Goal: Task Accomplishment & Management: Manage account settings

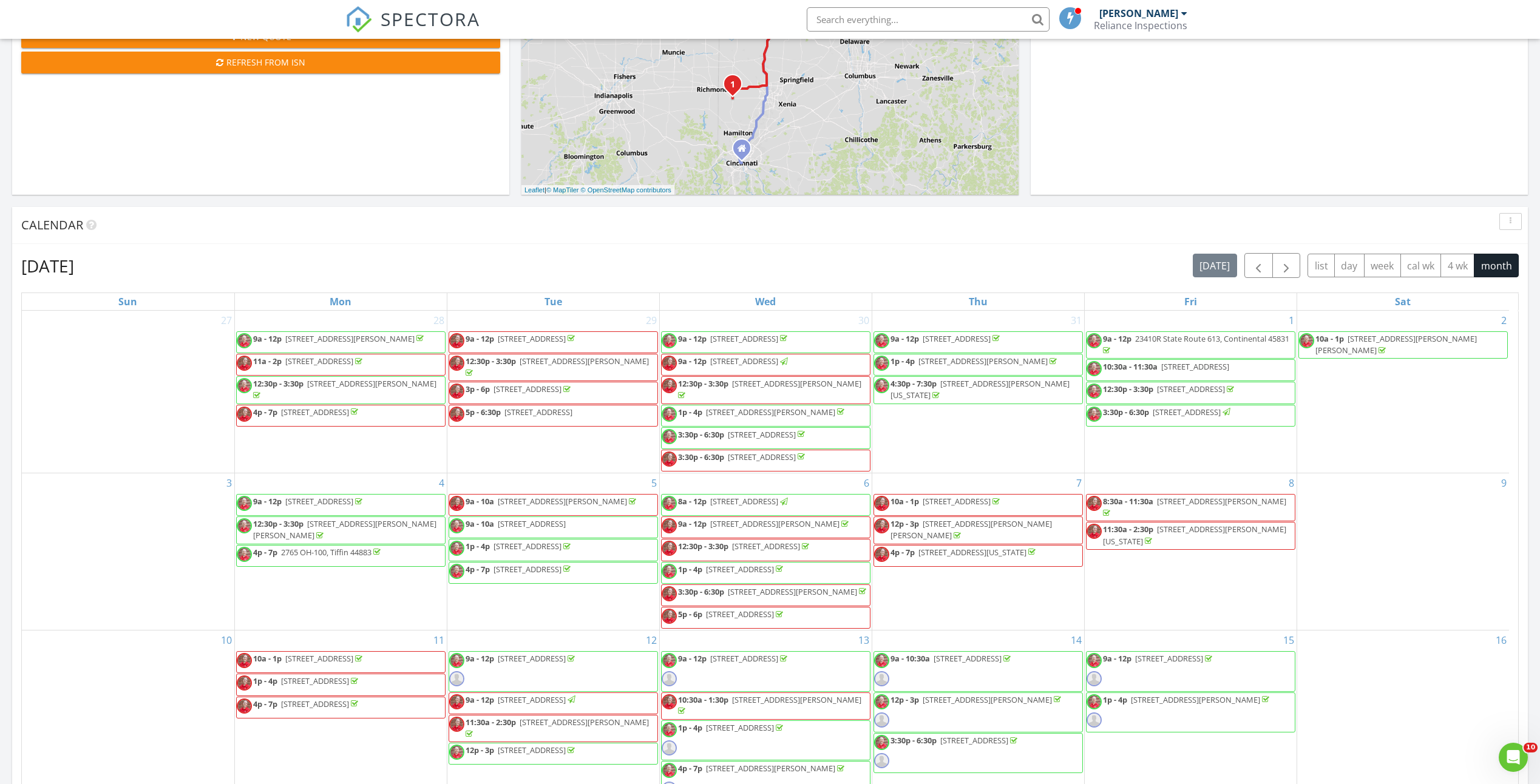
scroll to position [424, 0]
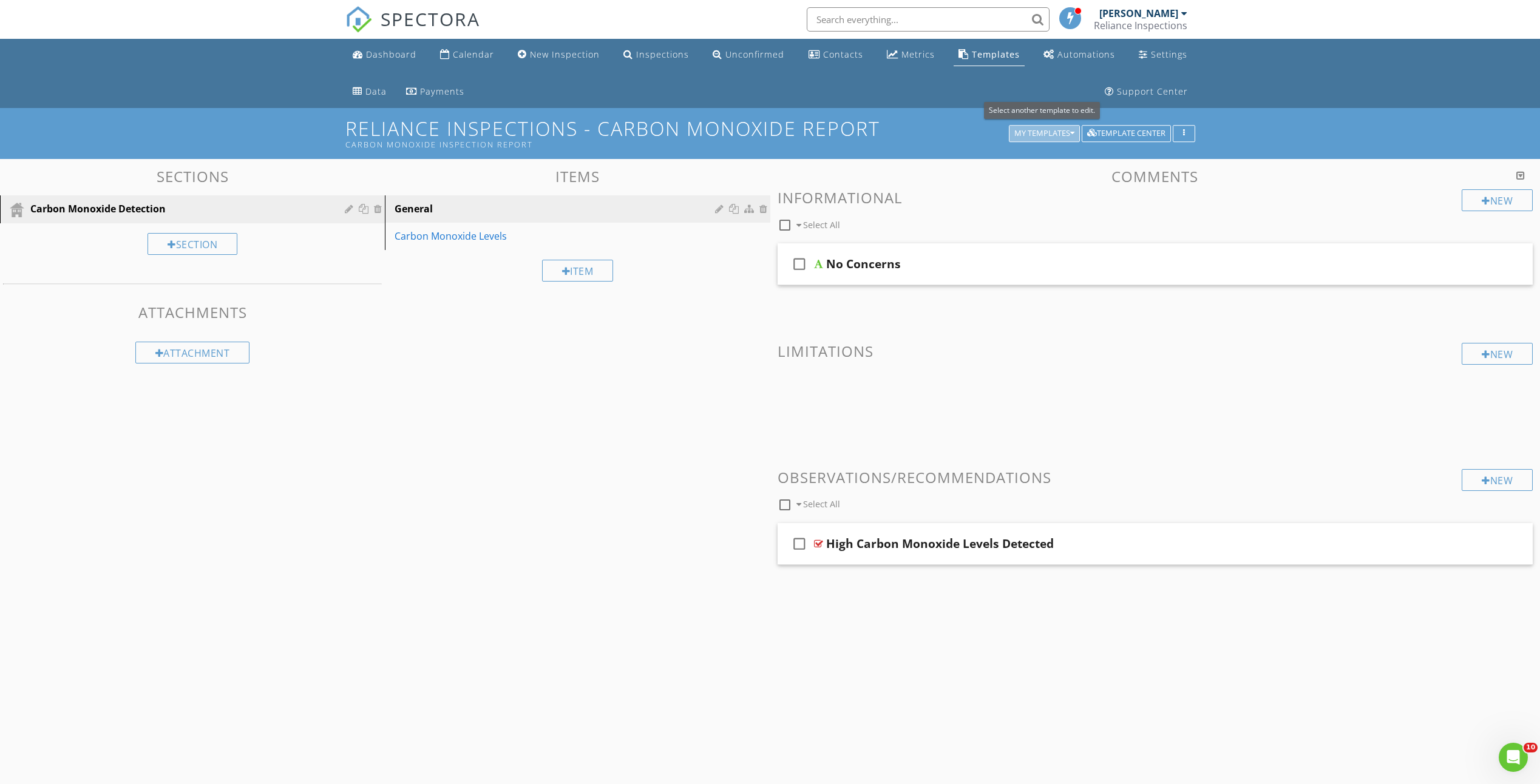
click at [1056, 137] on div "My Templates" at bounding box center [1044, 133] width 60 height 8
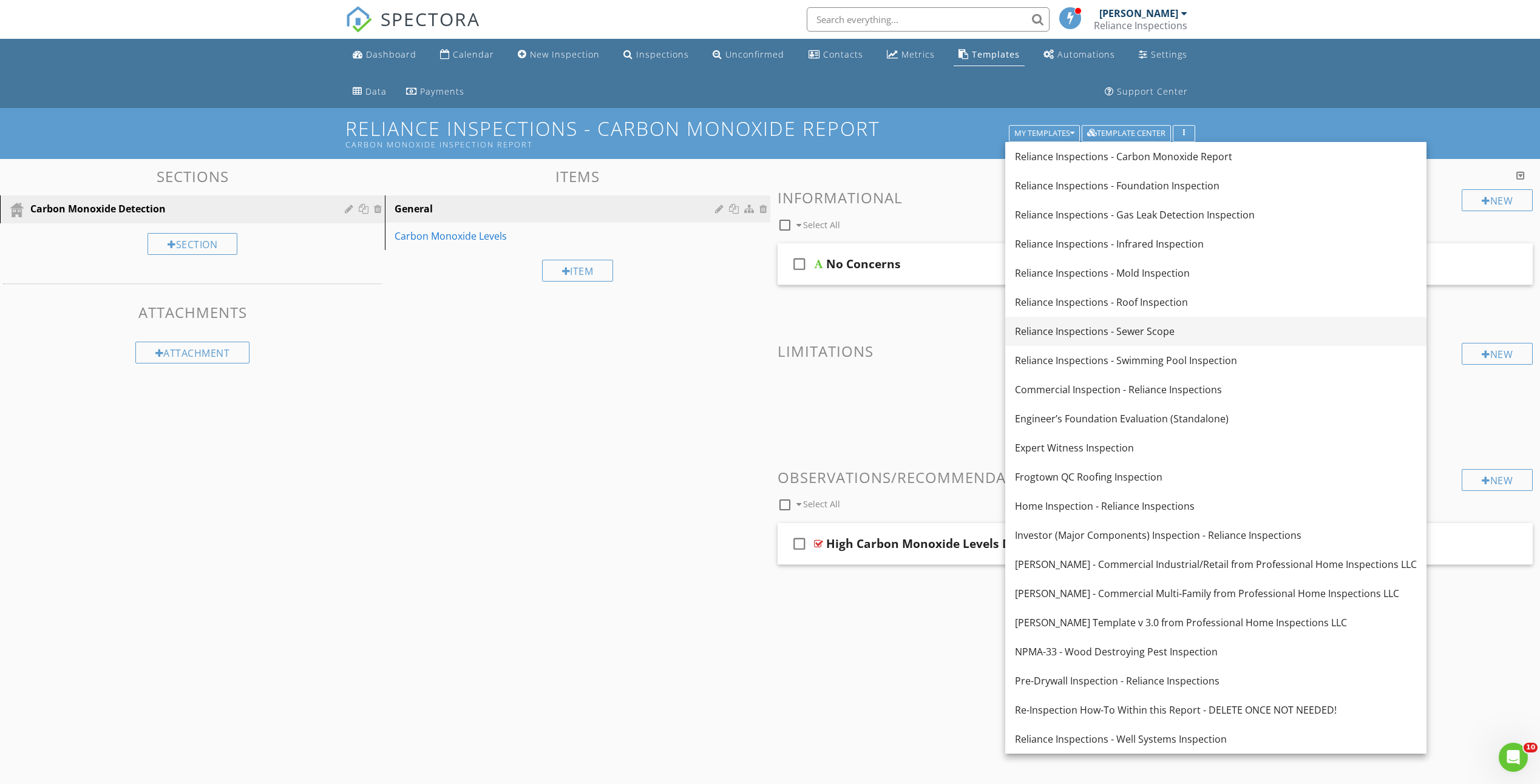
click at [1114, 343] on link "Reliance Inspections - Sewer Scope" at bounding box center [1216, 331] width 422 height 29
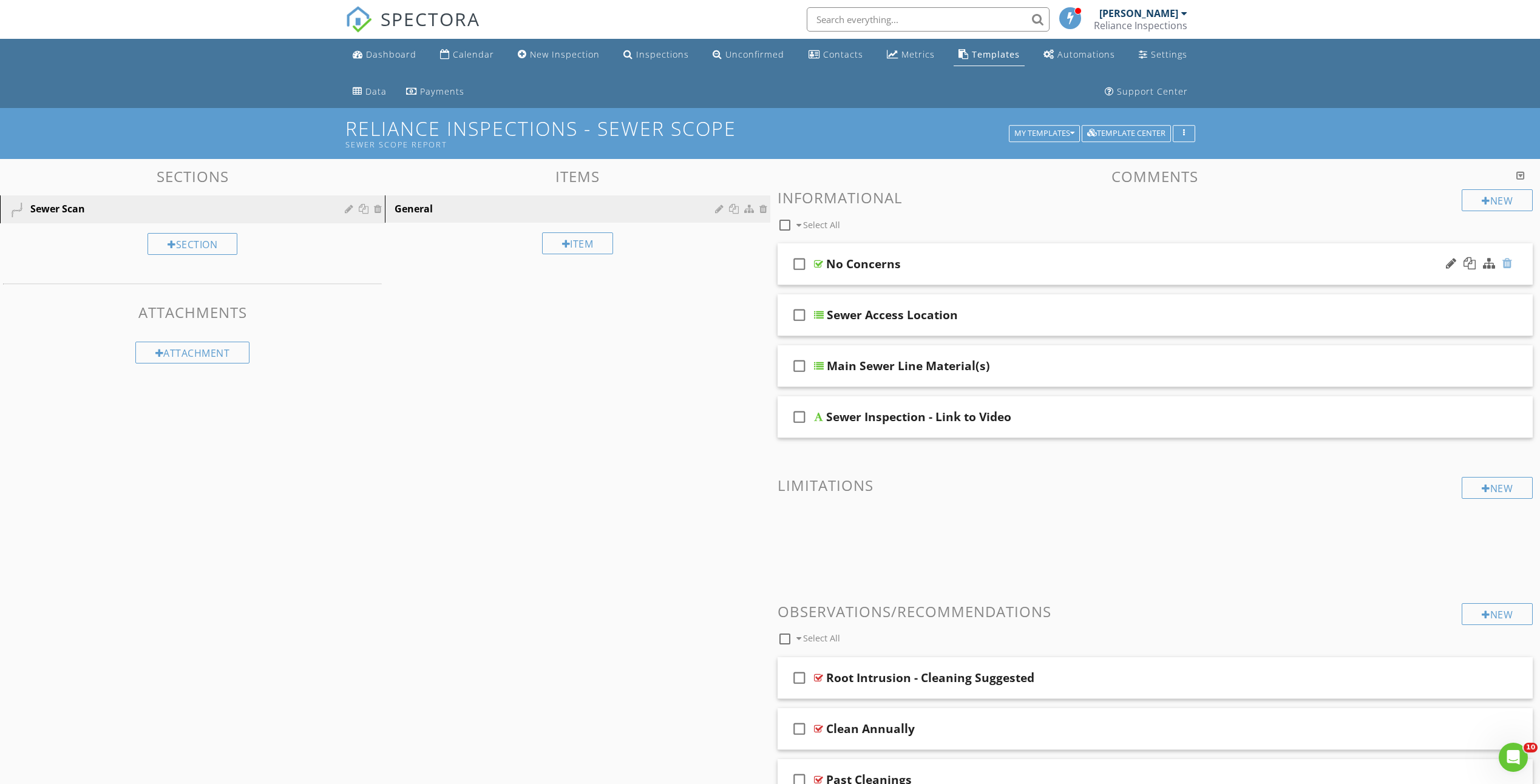
click at [1506, 268] on div at bounding box center [1507, 264] width 10 height 12
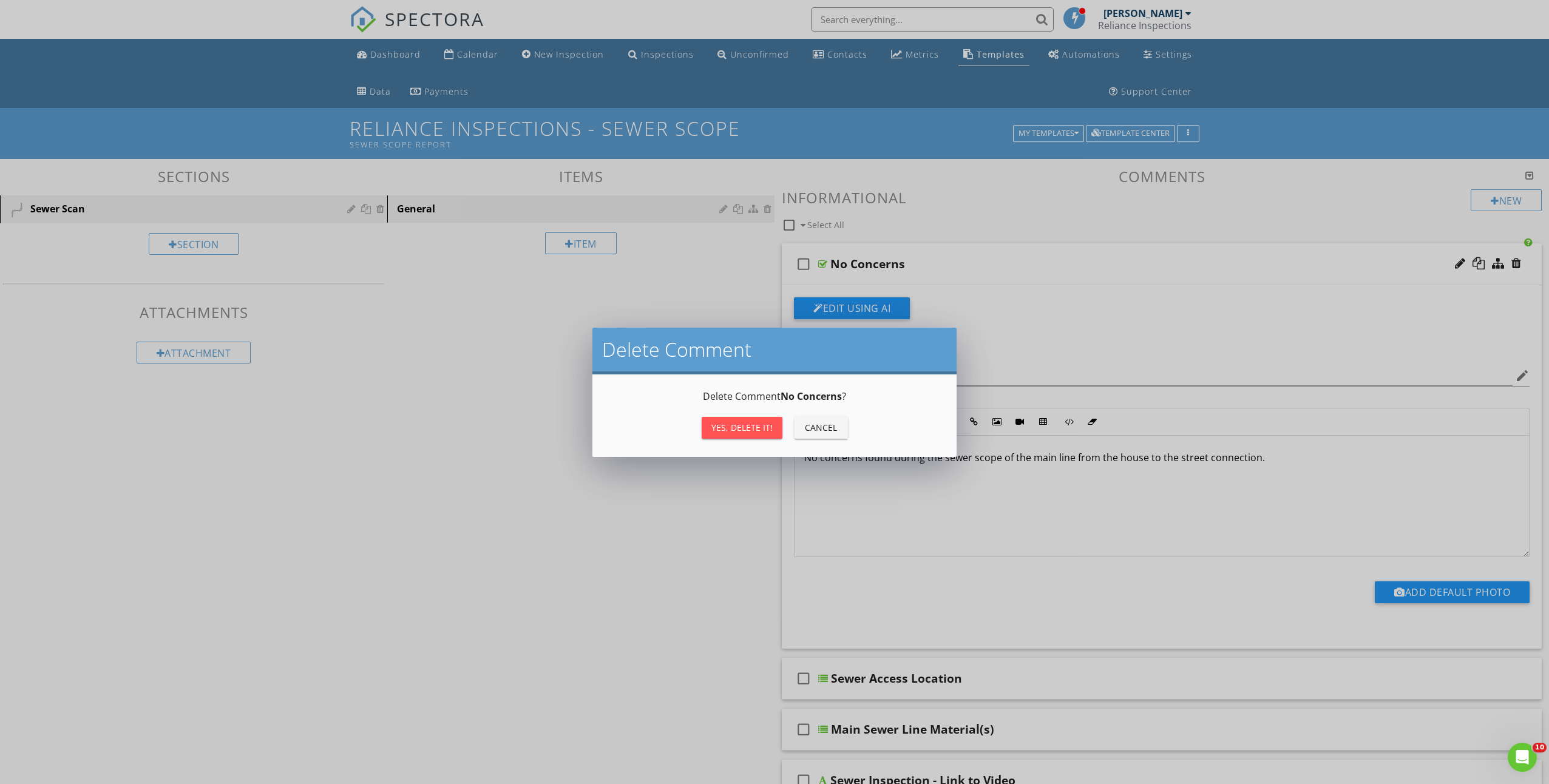
click at [753, 421] on div "Yes, Delete it!" at bounding box center [742, 427] width 61 height 13
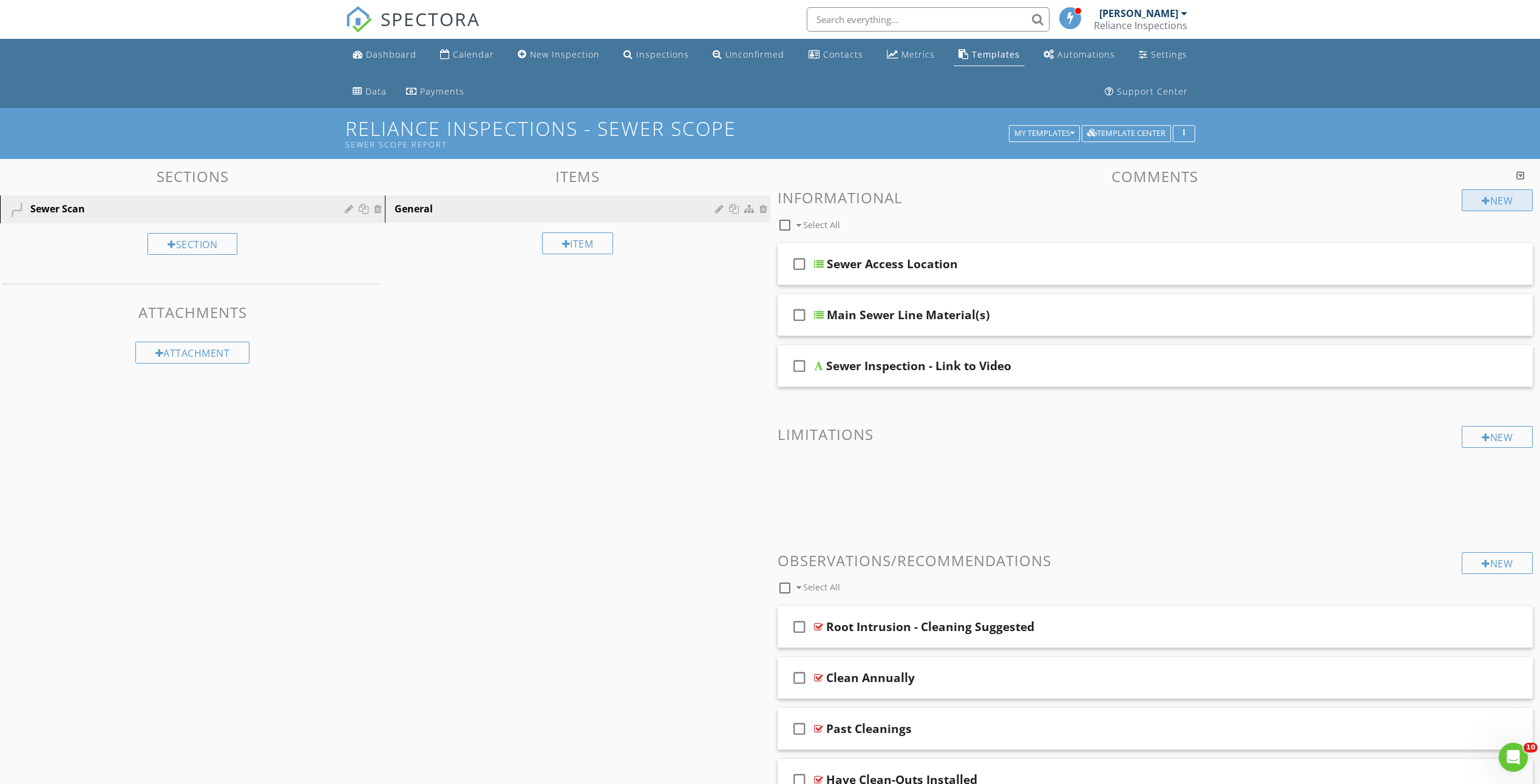
click at [1486, 196] on div at bounding box center [1486, 200] width 8 height 10
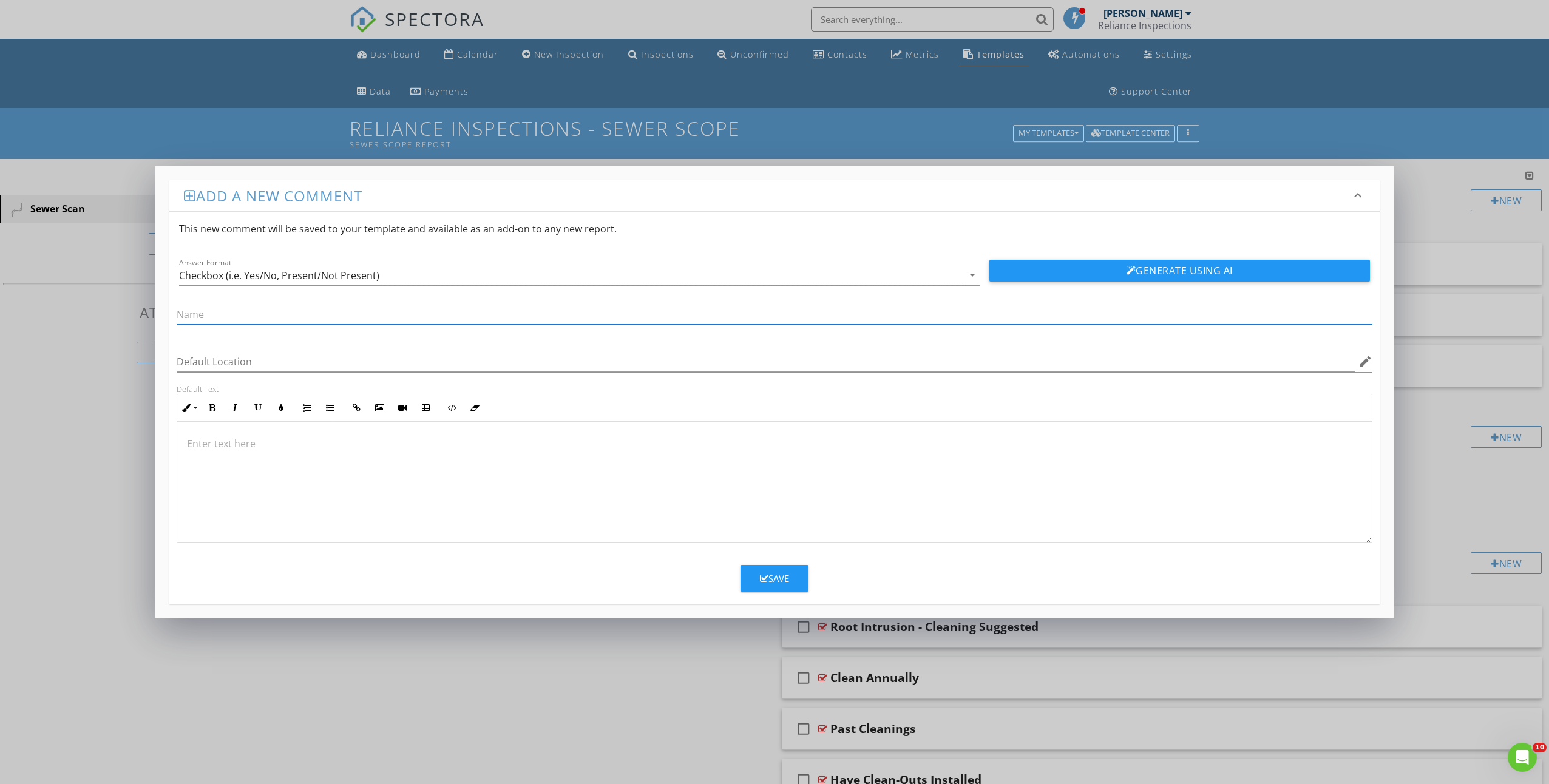
click at [300, 278] on div "Checkbox (i.e. Yes/No, Present/Not Present)" at bounding box center [279, 275] width 200 height 11
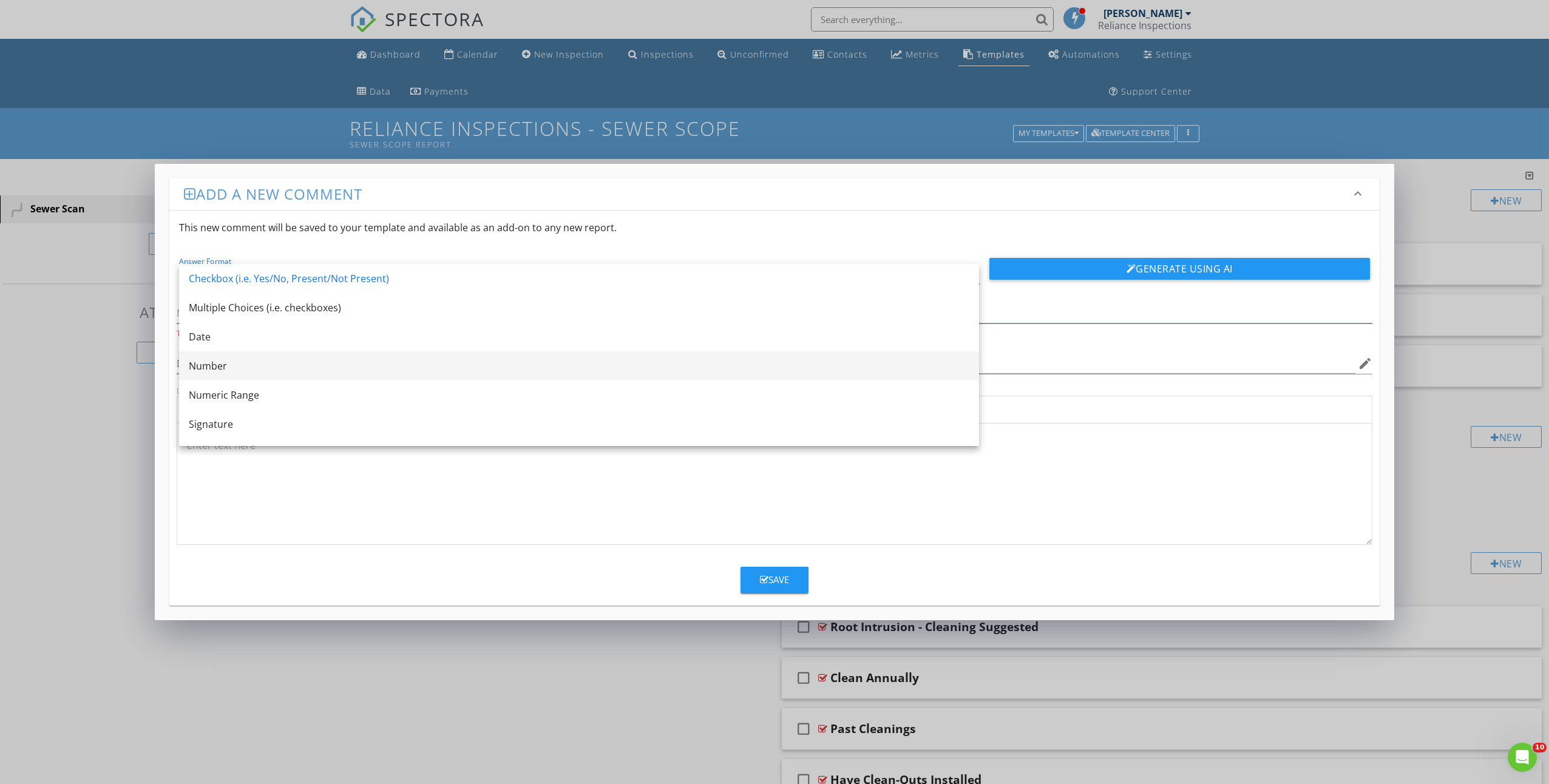
click at [237, 371] on div "Number" at bounding box center [579, 366] width 781 height 14
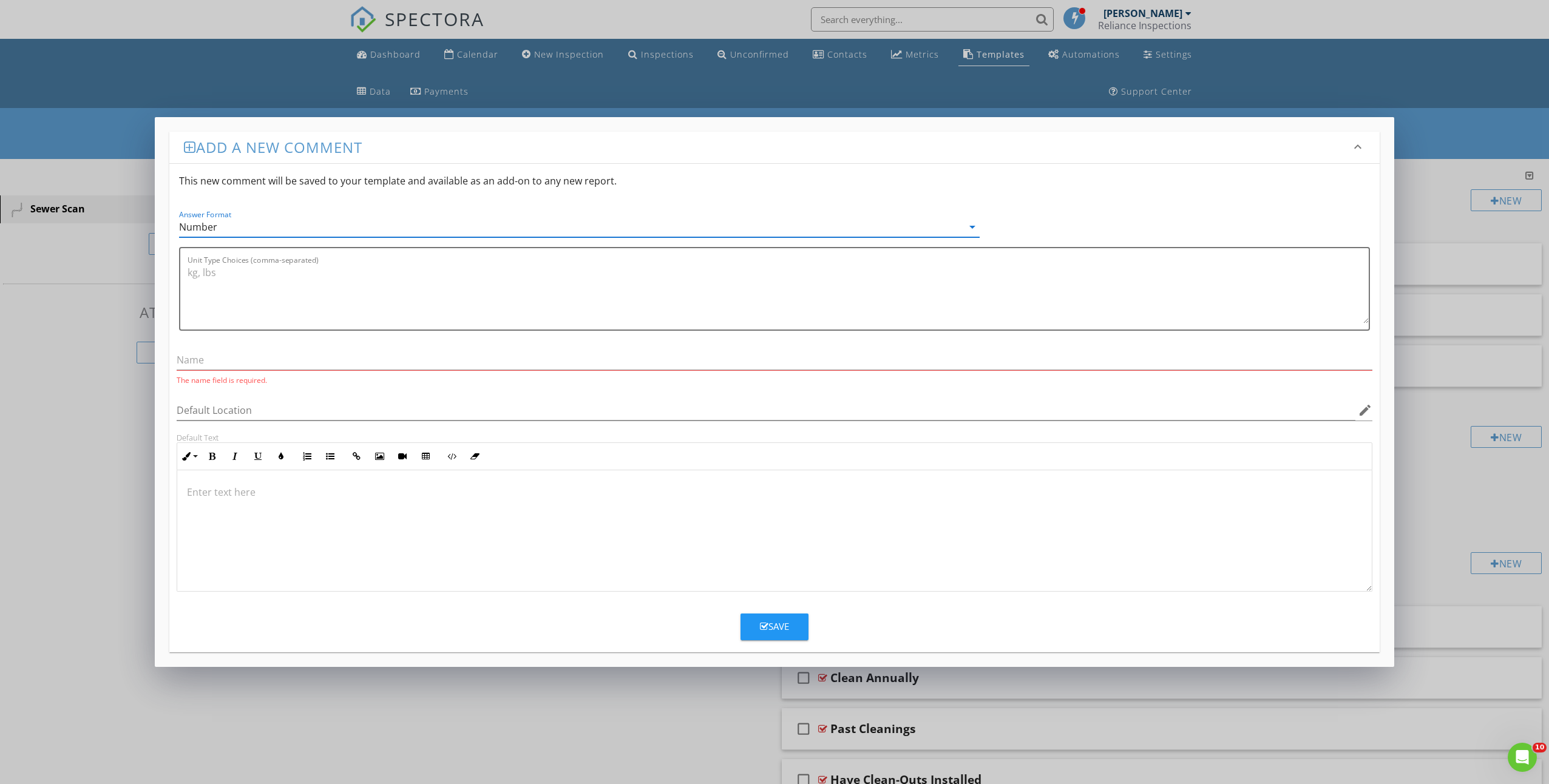
click at [261, 225] on div "Number" at bounding box center [570, 227] width 783 height 20
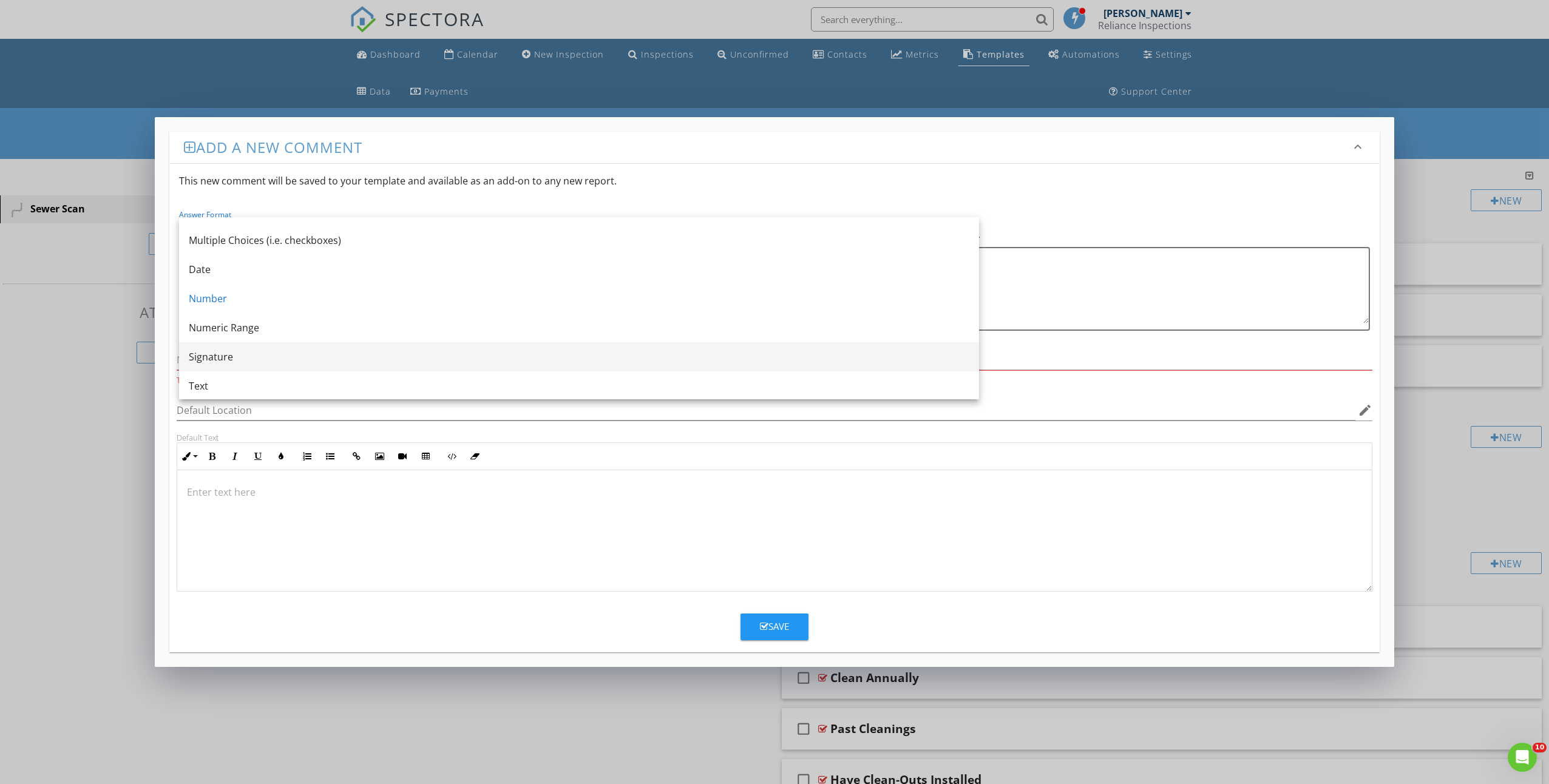
scroll to position [22, 0]
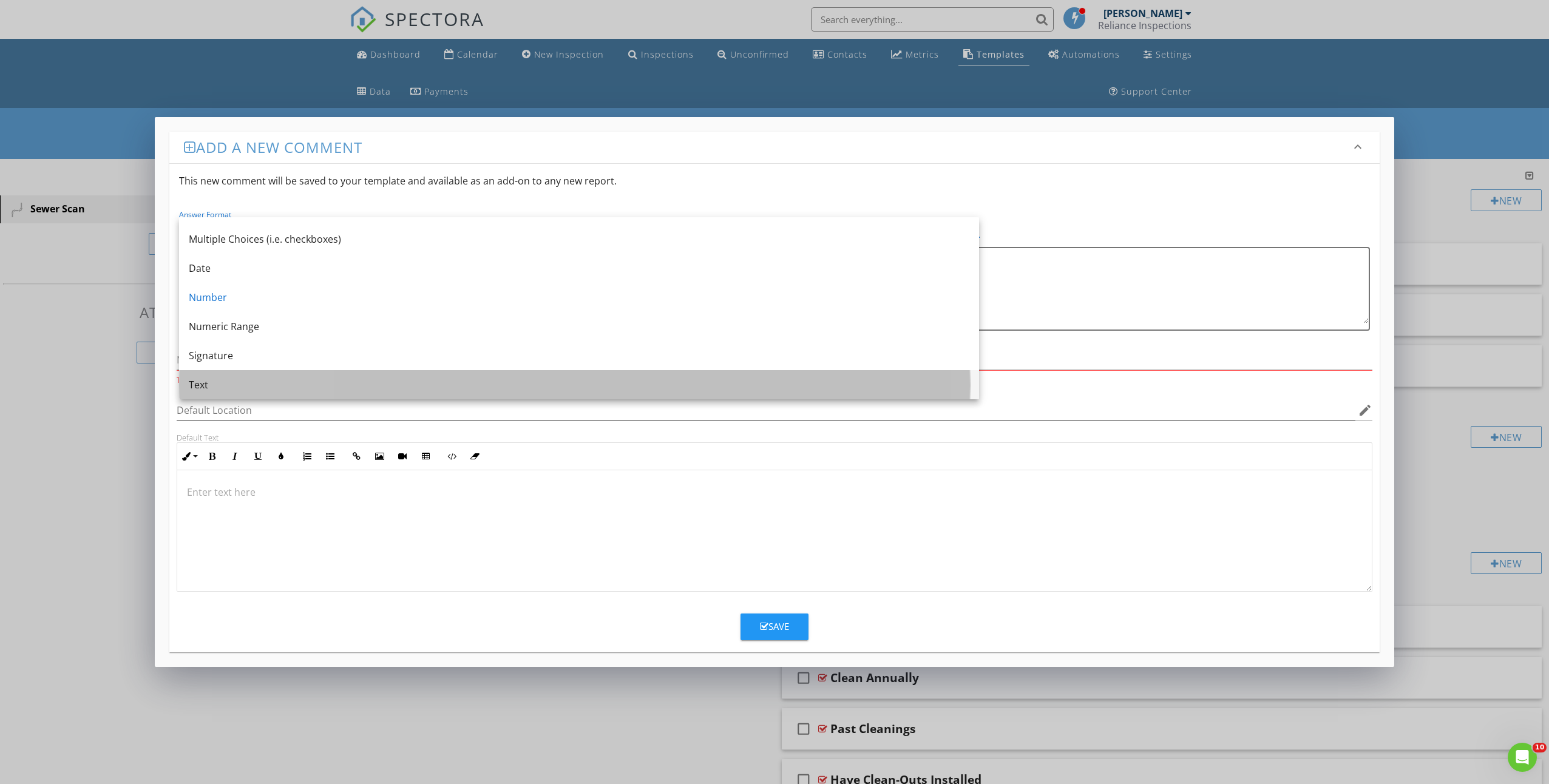
click at [220, 380] on div "Text" at bounding box center [579, 384] width 781 height 14
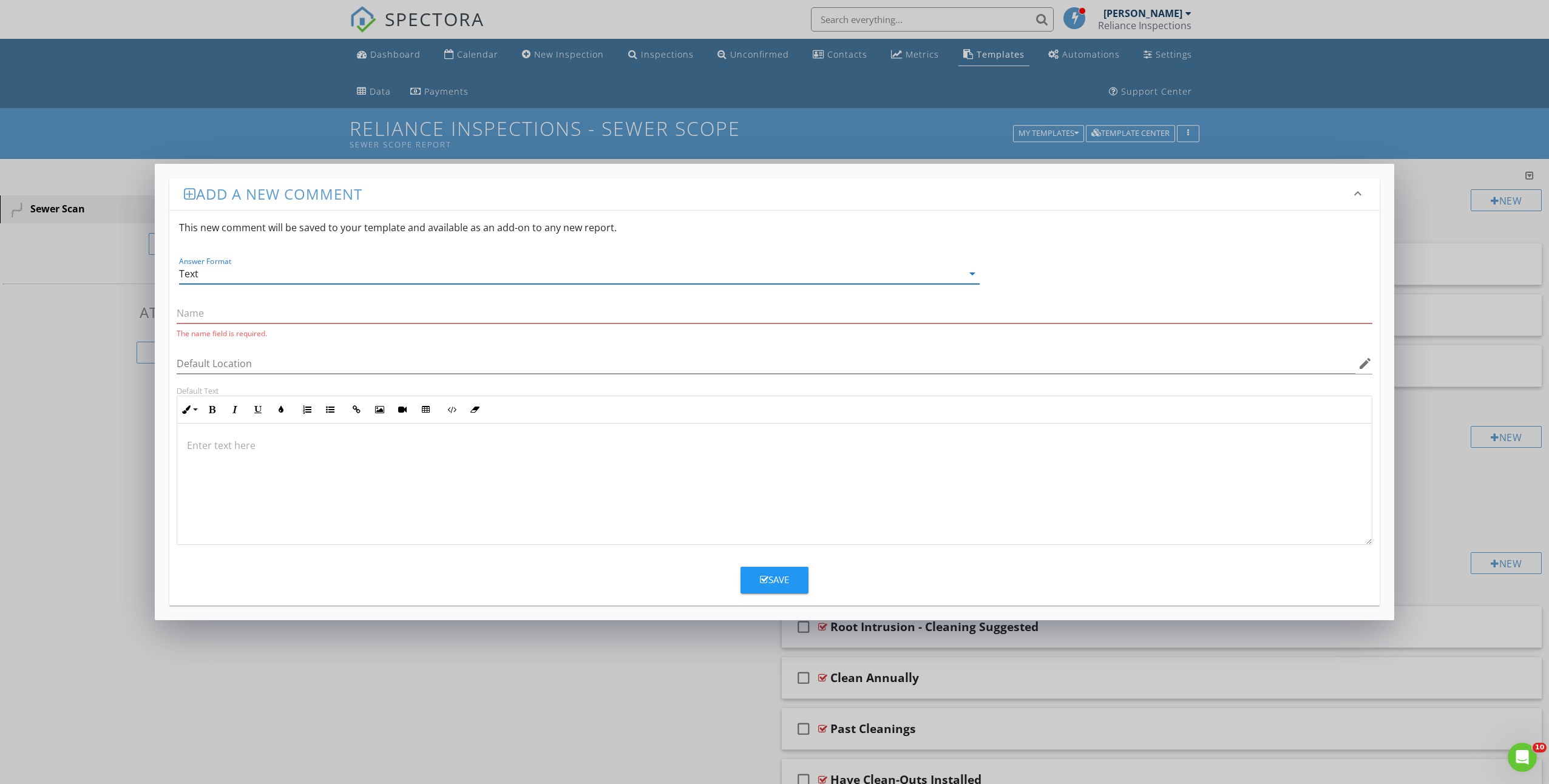
click at [230, 273] on div "Text" at bounding box center [570, 273] width 783 height 20
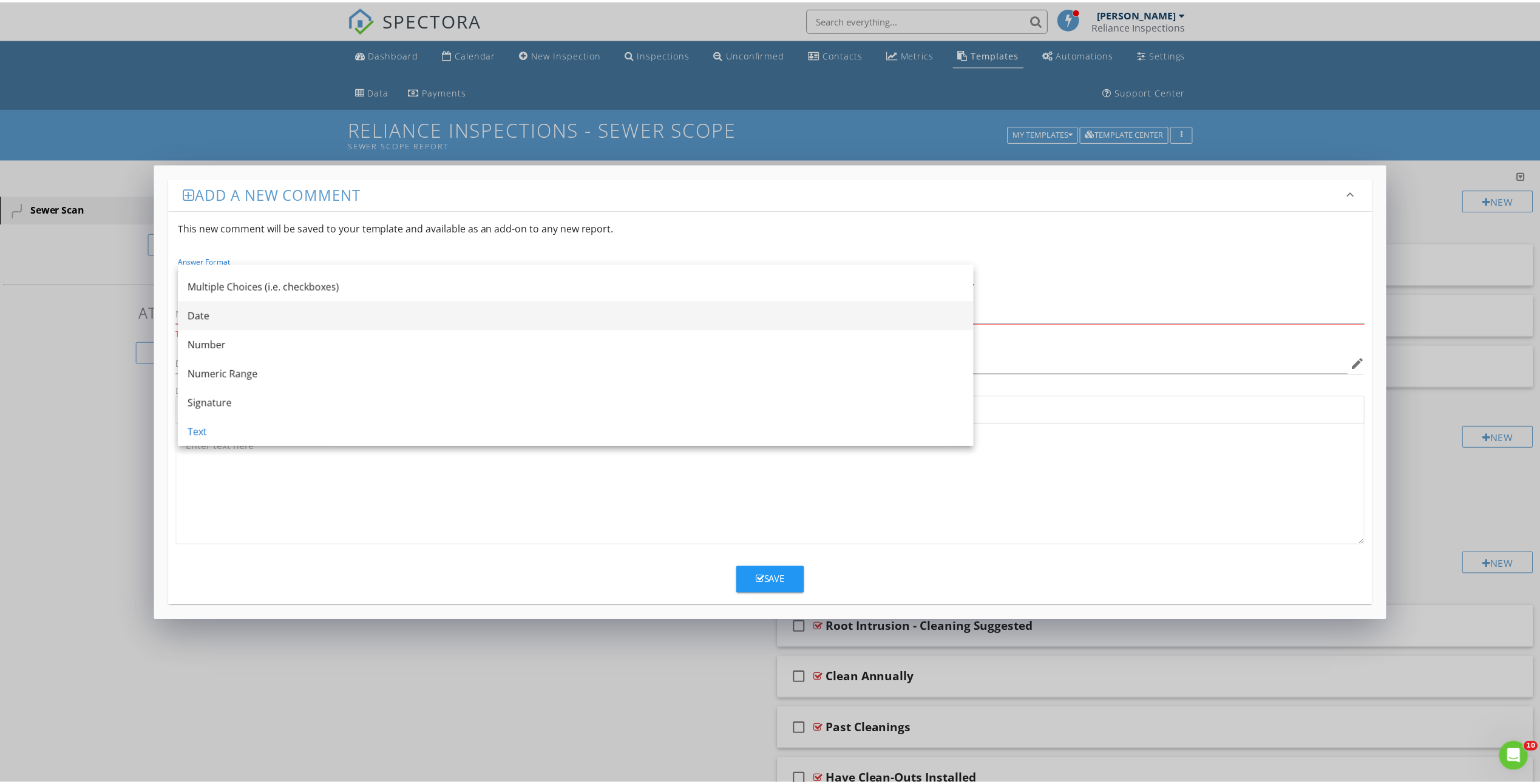
scroll to position [0, 0]
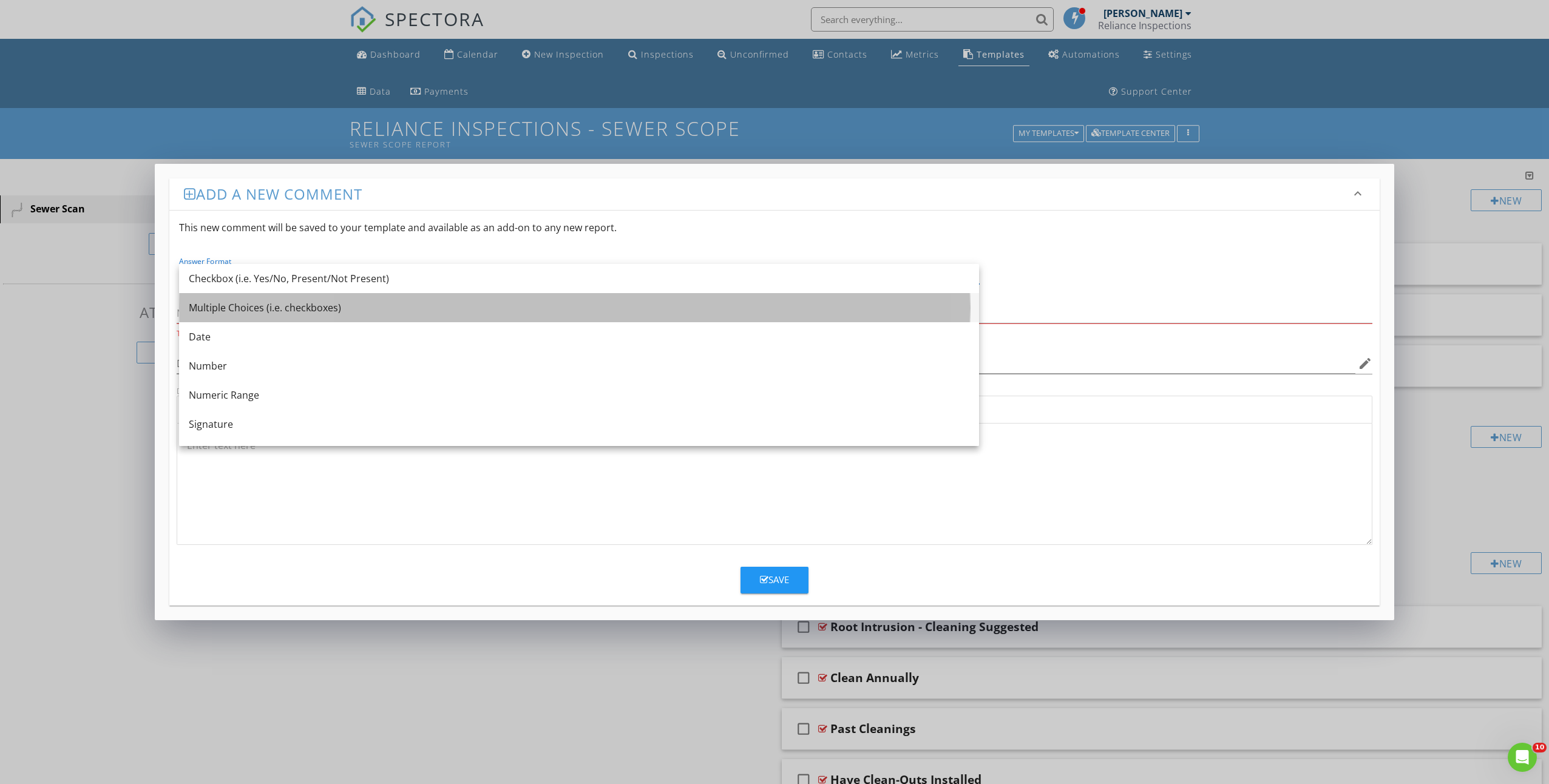
click at [249, 318] on div "Multiple Choices (i.e. checkboxes)" at bounding box center [579, 307] width 781 height 29
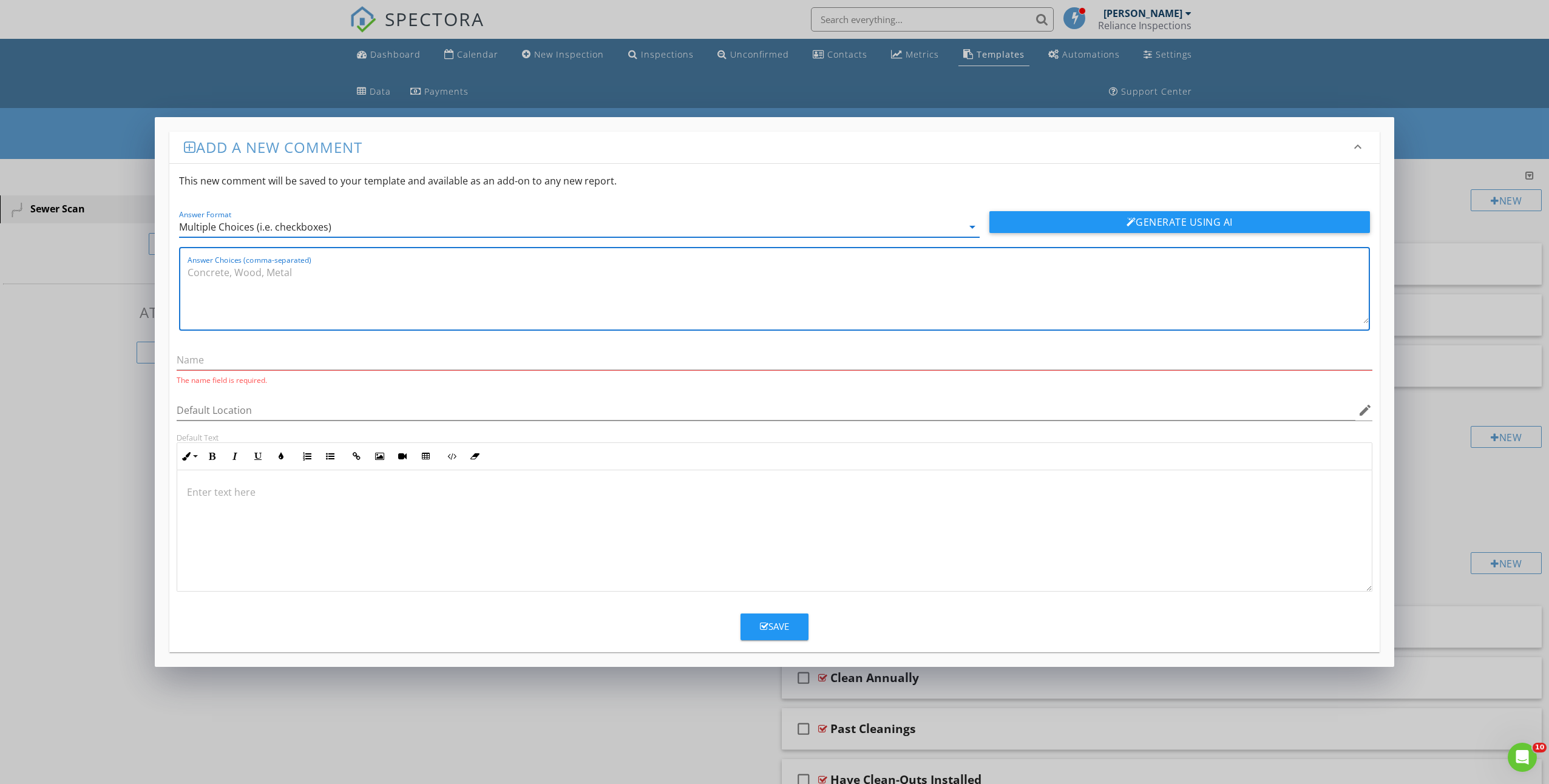
click at [254, 283] on textarea "Answer Choices (comma-separated)" at bounding box center [778, 293] width 1181 height 60
type textarea "0'-25', 25'-50', 50'-75', 75'-100', 100'-125'"
click at [215, 368] on input "text" at bounding box center [774, 360] width 1196 height 20
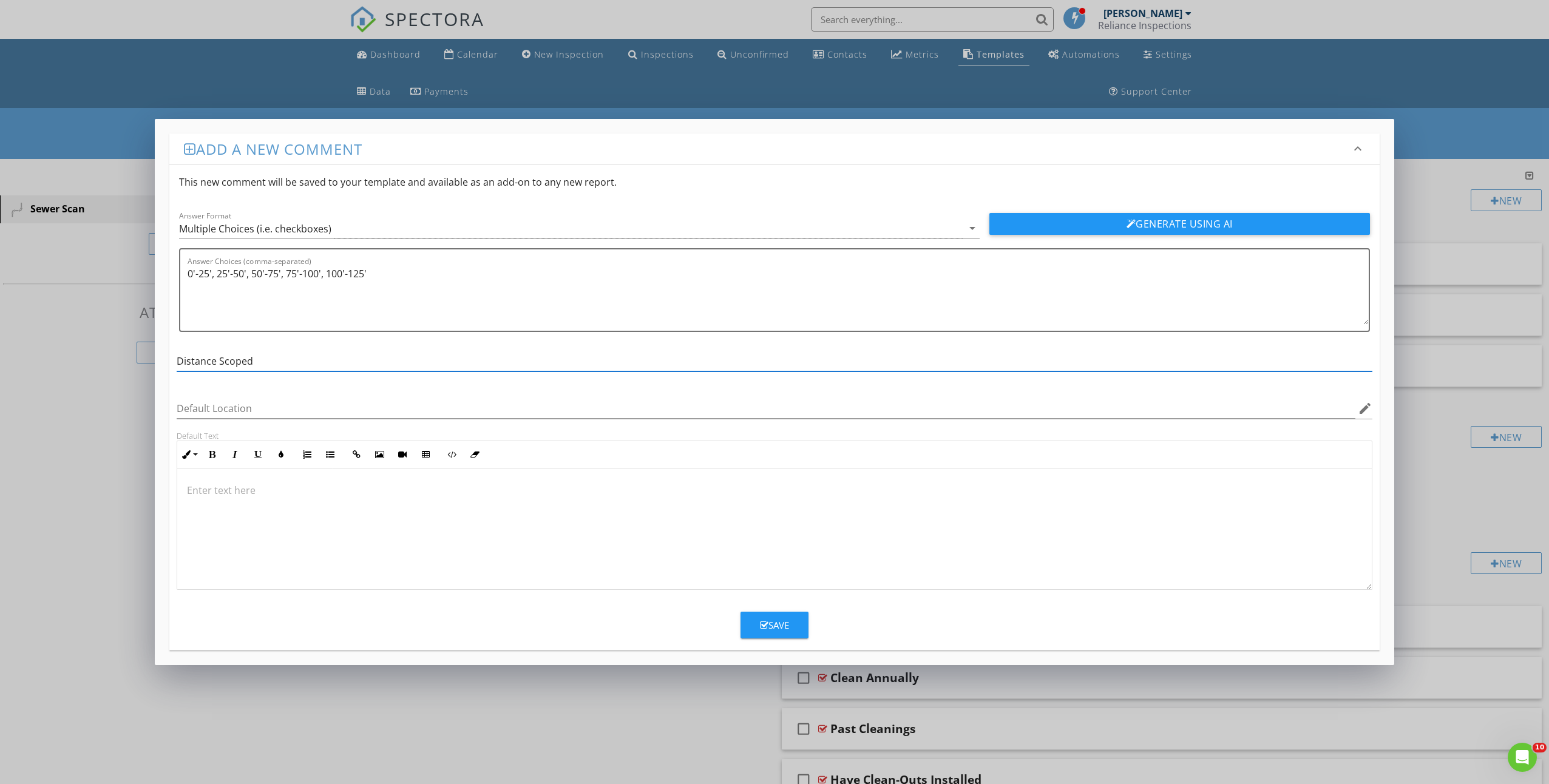
type input "Distance Scoped"
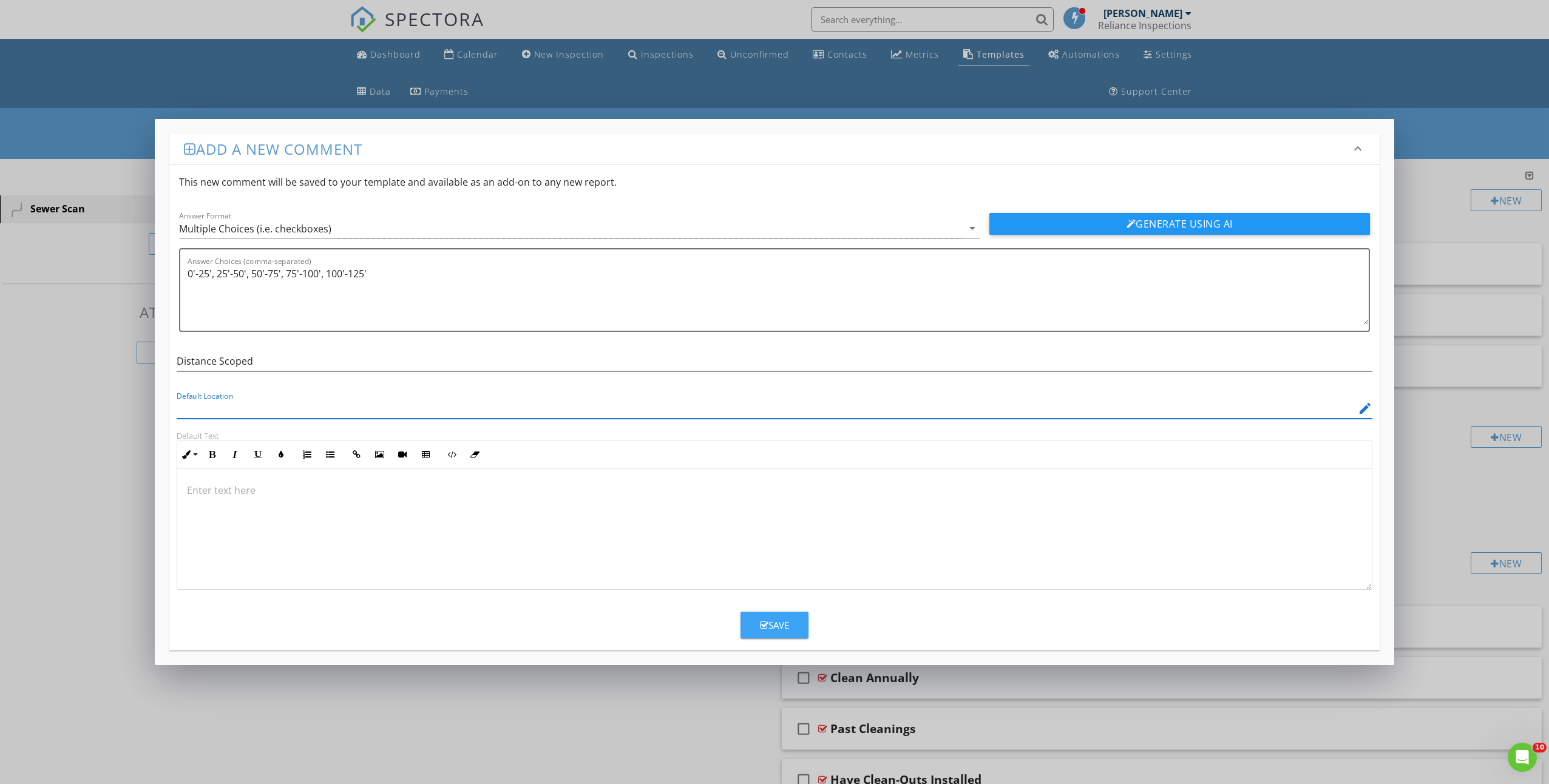
click at [776, 616] on button "Save" at bounding box center [774, 625] width 68 height 26
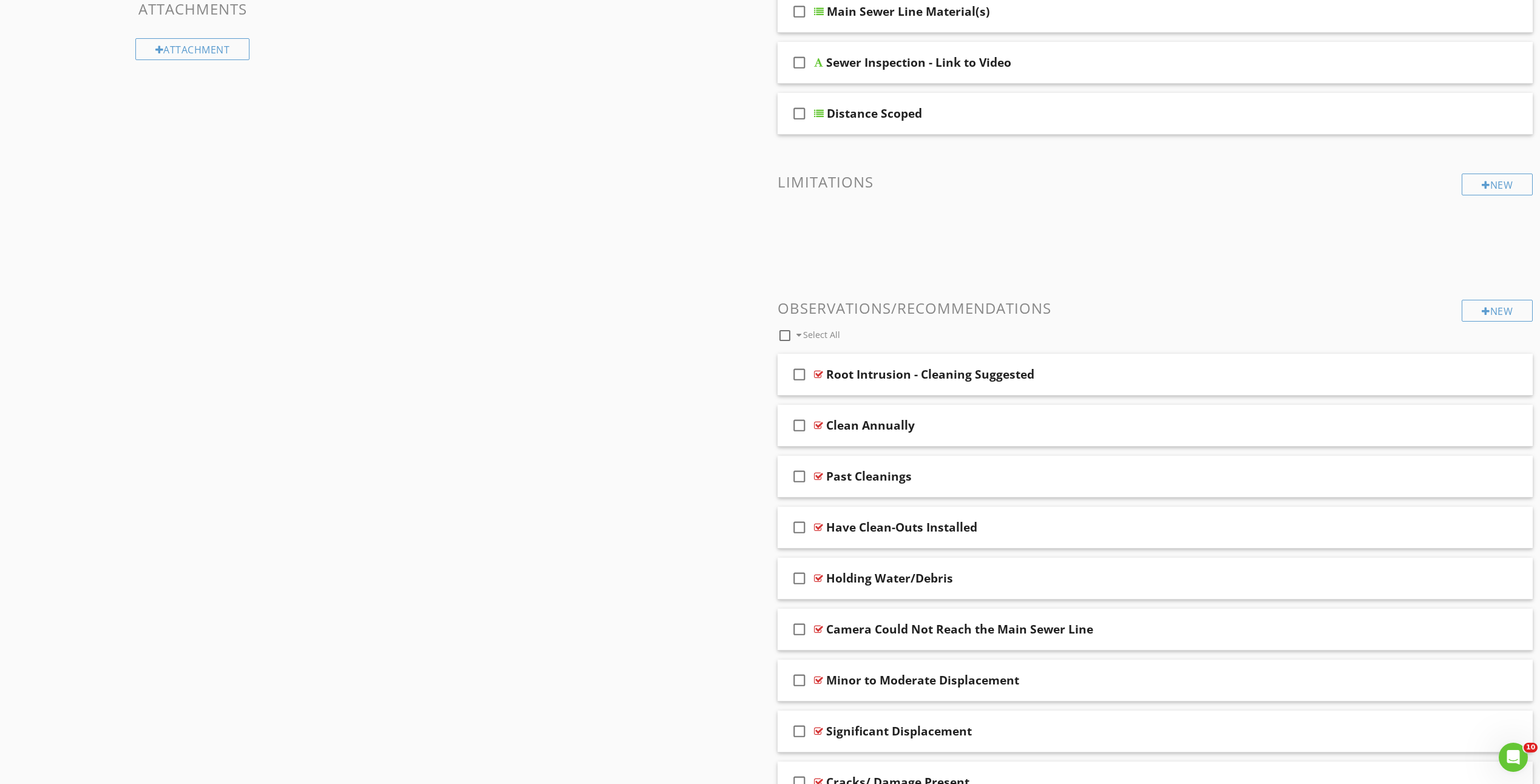
scroll to position [578, 0]
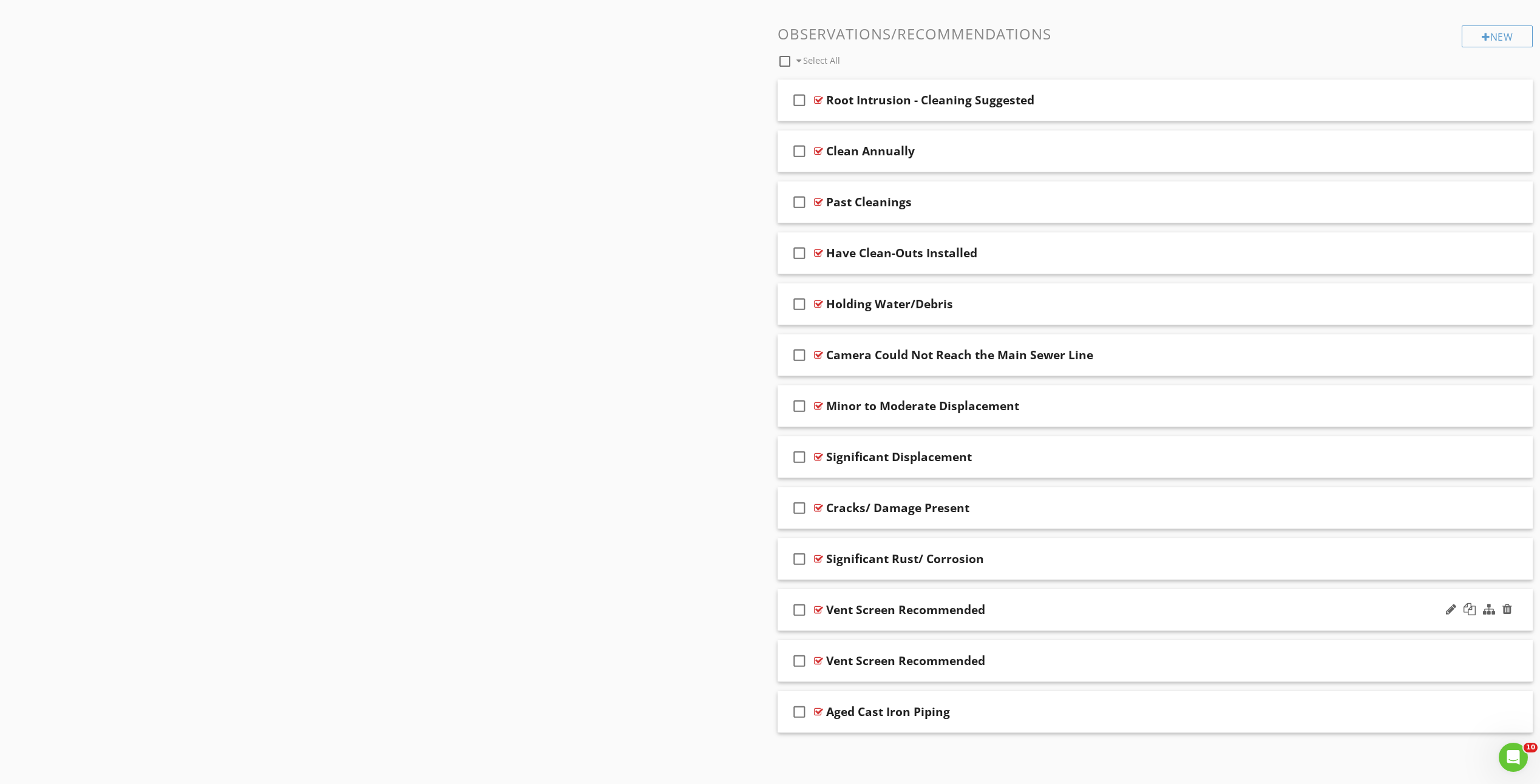
click at [816, 610] on div at bounding box center [818, 610] width 9 height 10
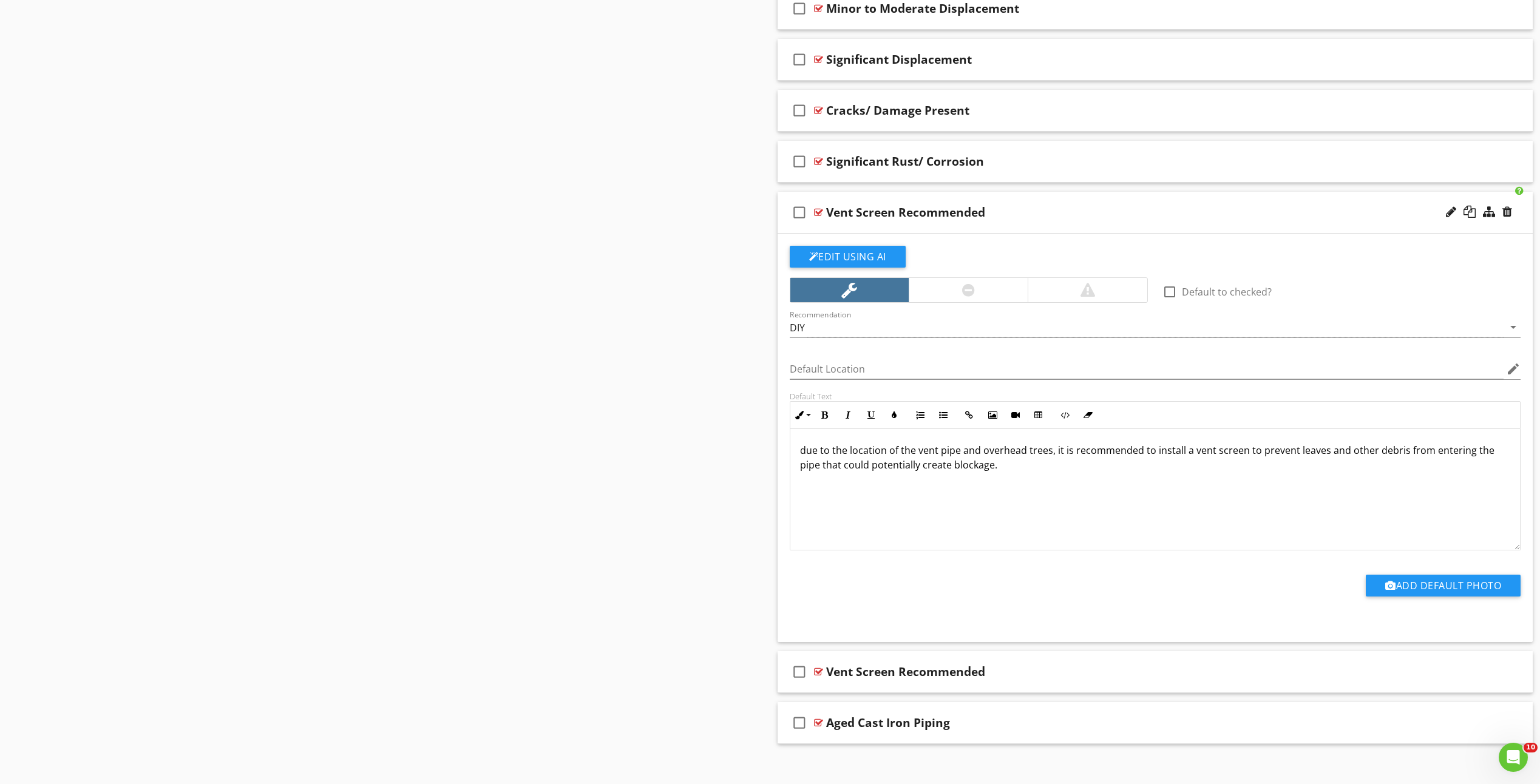
scroll to position [986, 0]
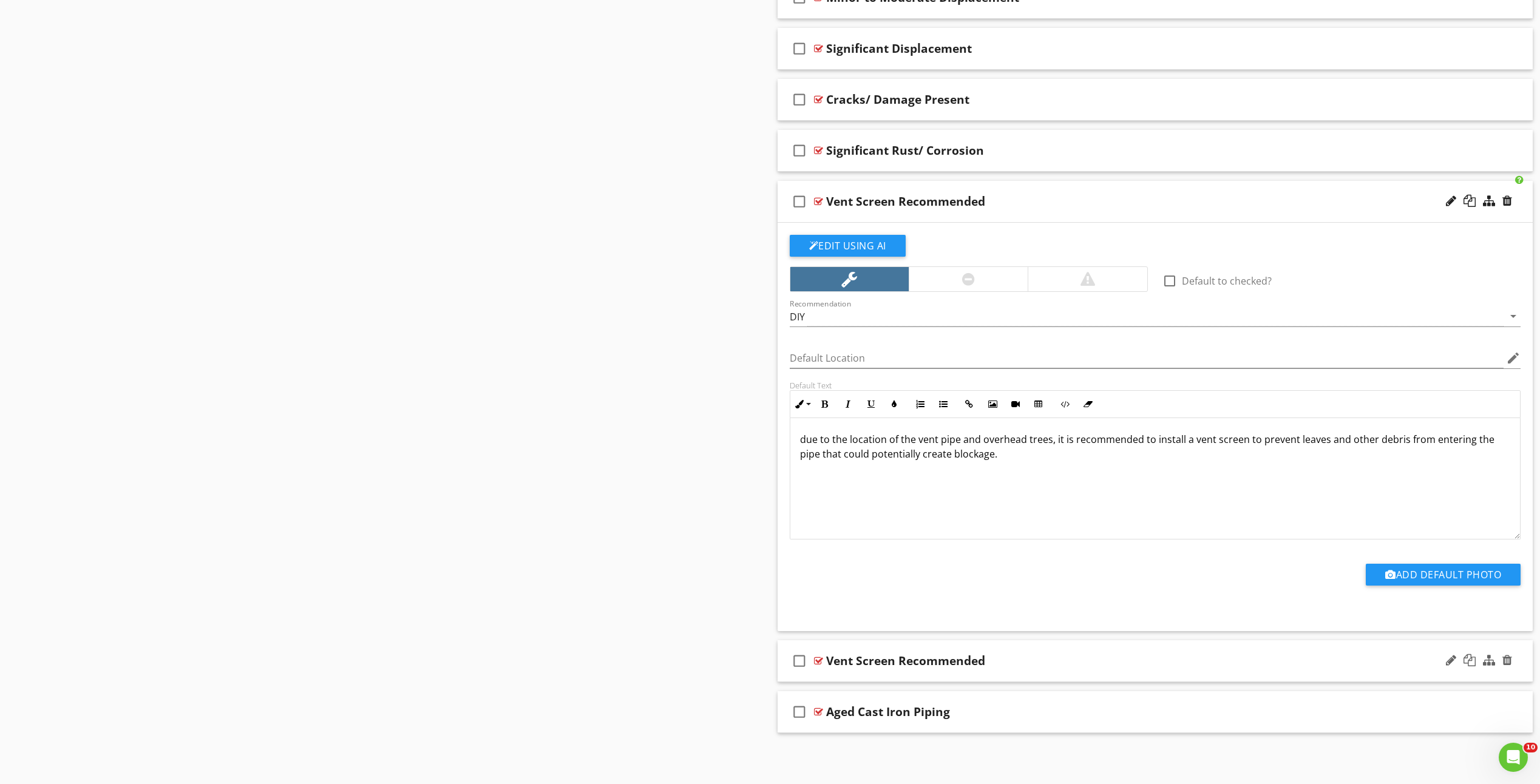
click at [818, 658] on div at bounding box center [818, 660] width 9 height 10
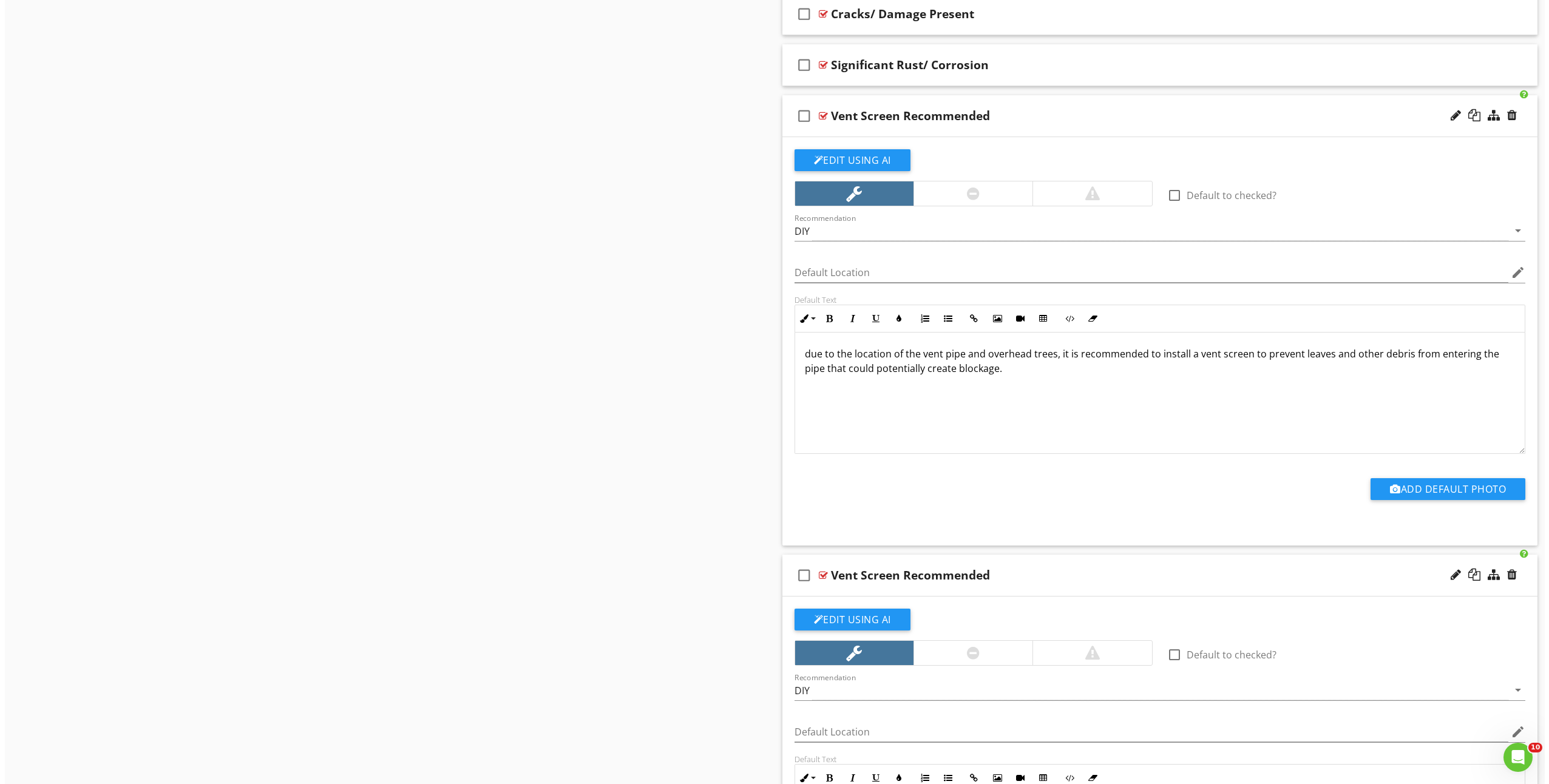
scroll to position [1229, 0]
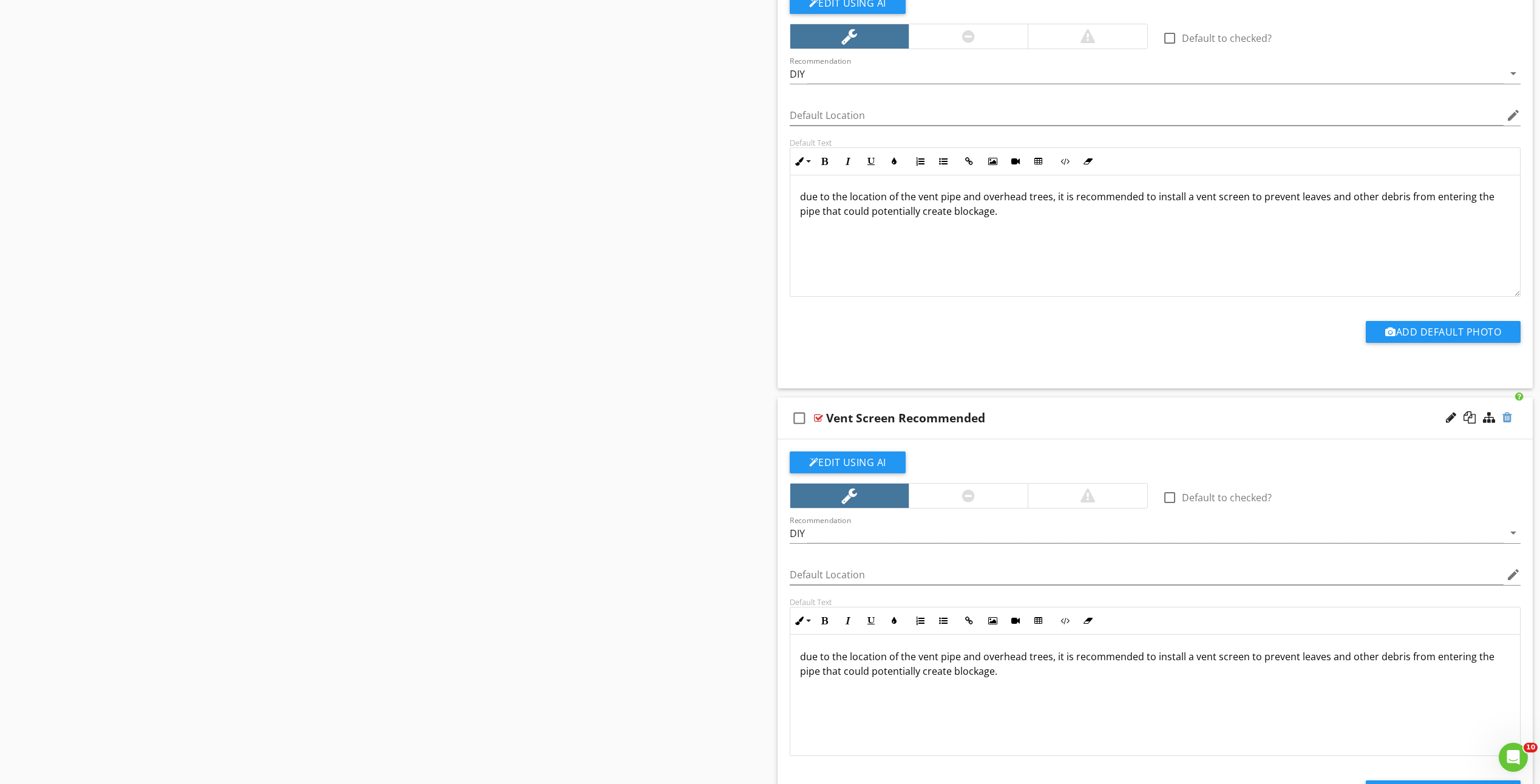
click at [1511, 420] on div at bounding box center [1507, 418] width 10 height 12
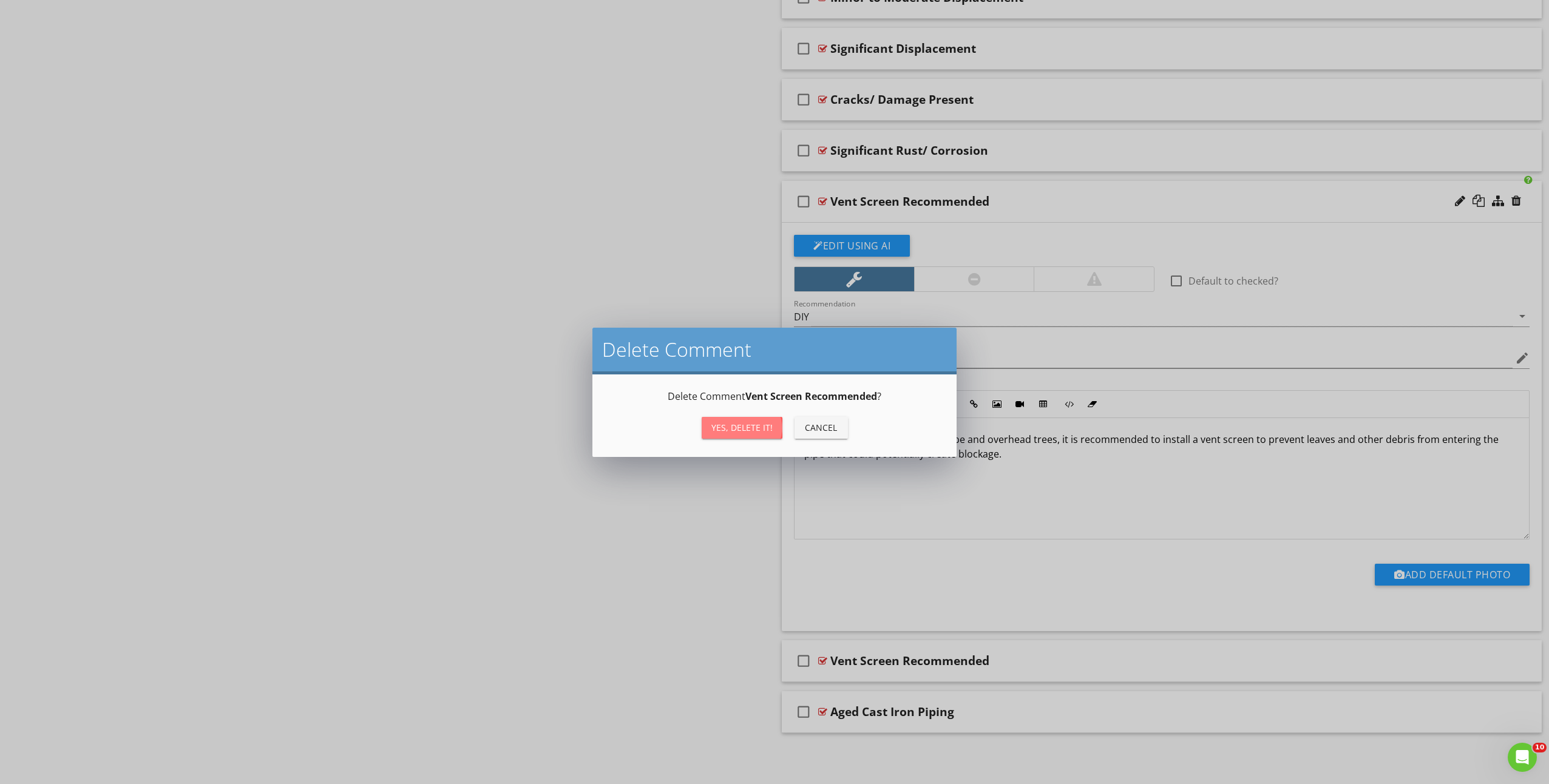
click at [725, 427] on div "Yes, Delete it!" at bounding box center [742, 427] width 61 height 13
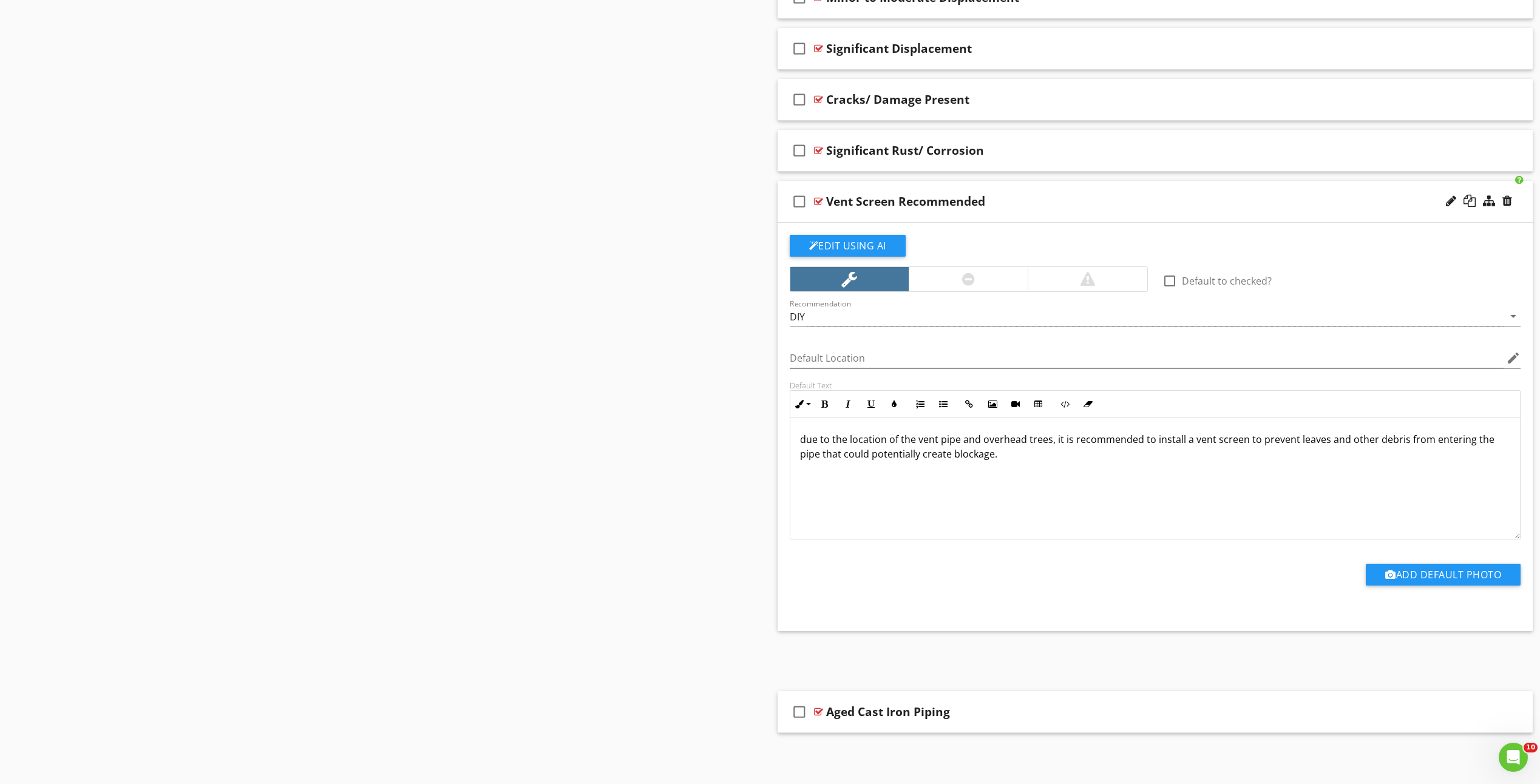
scroll to position [935, 0]
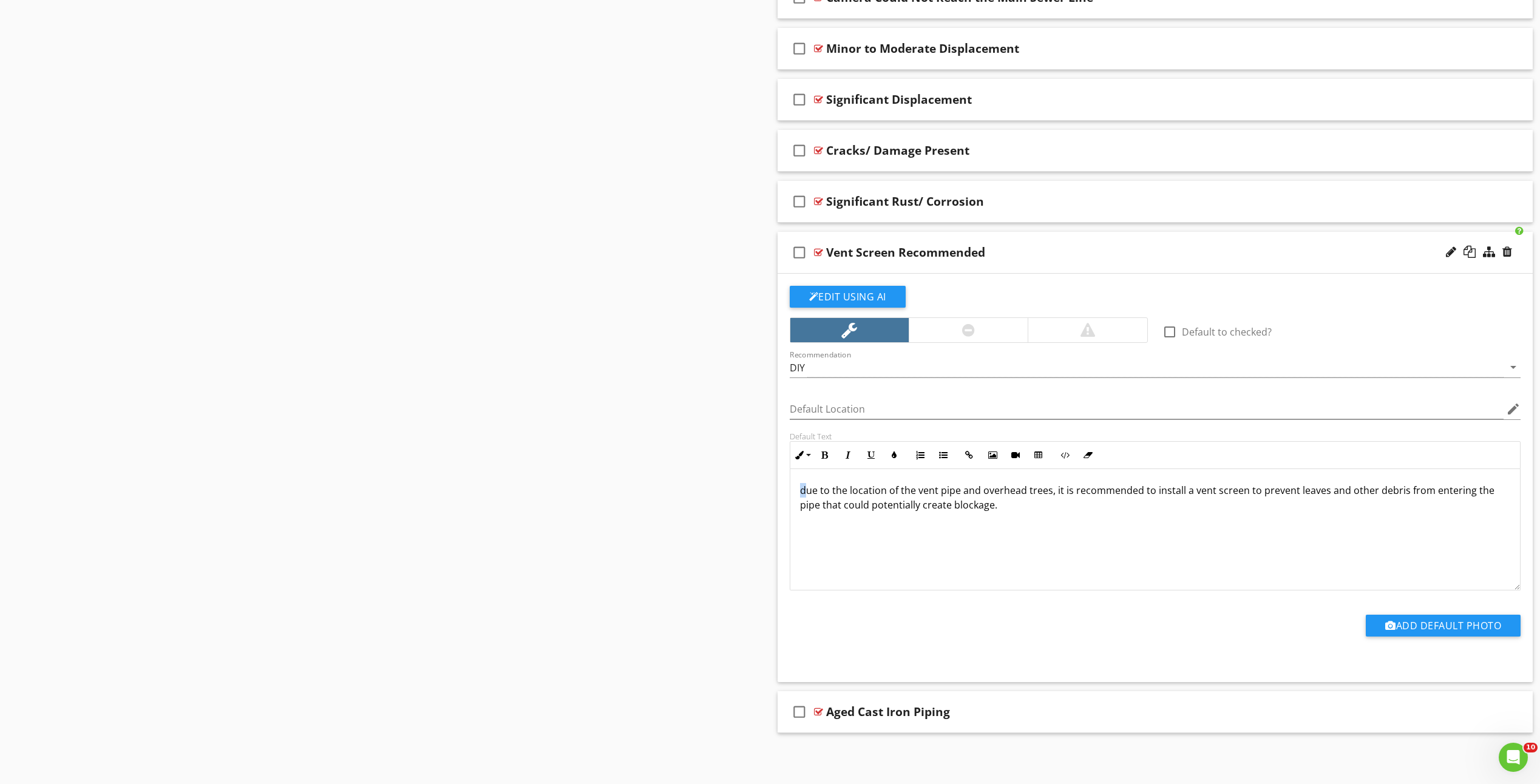
drag, startPoint x: 809, startPoint y: 487, endPoint x: 786, endPoint y: 491, distance: 23.3
click at [786, 491] on div "Default Text Inline Style XLarge Large Normal Small Light Small/Light Bold Ital…" at bounding box center [1155, 511] width 746 height 159
click at [1082, 551] on div "Due to the location of the vent pipe and overhead trees, it is recommended to i…" at bounding box center [1155, 529] width 730 height 122
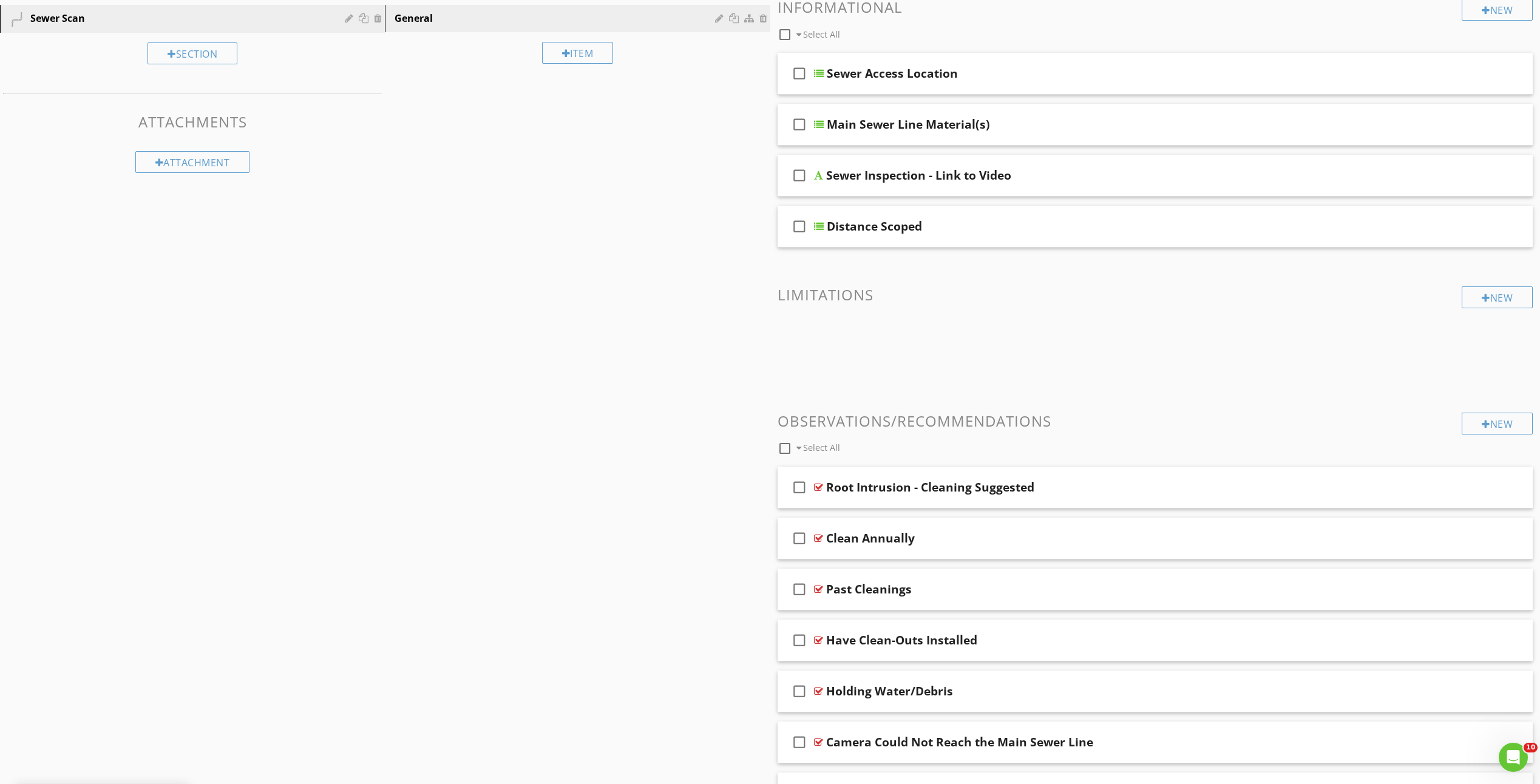
scroll to position [0, 0]
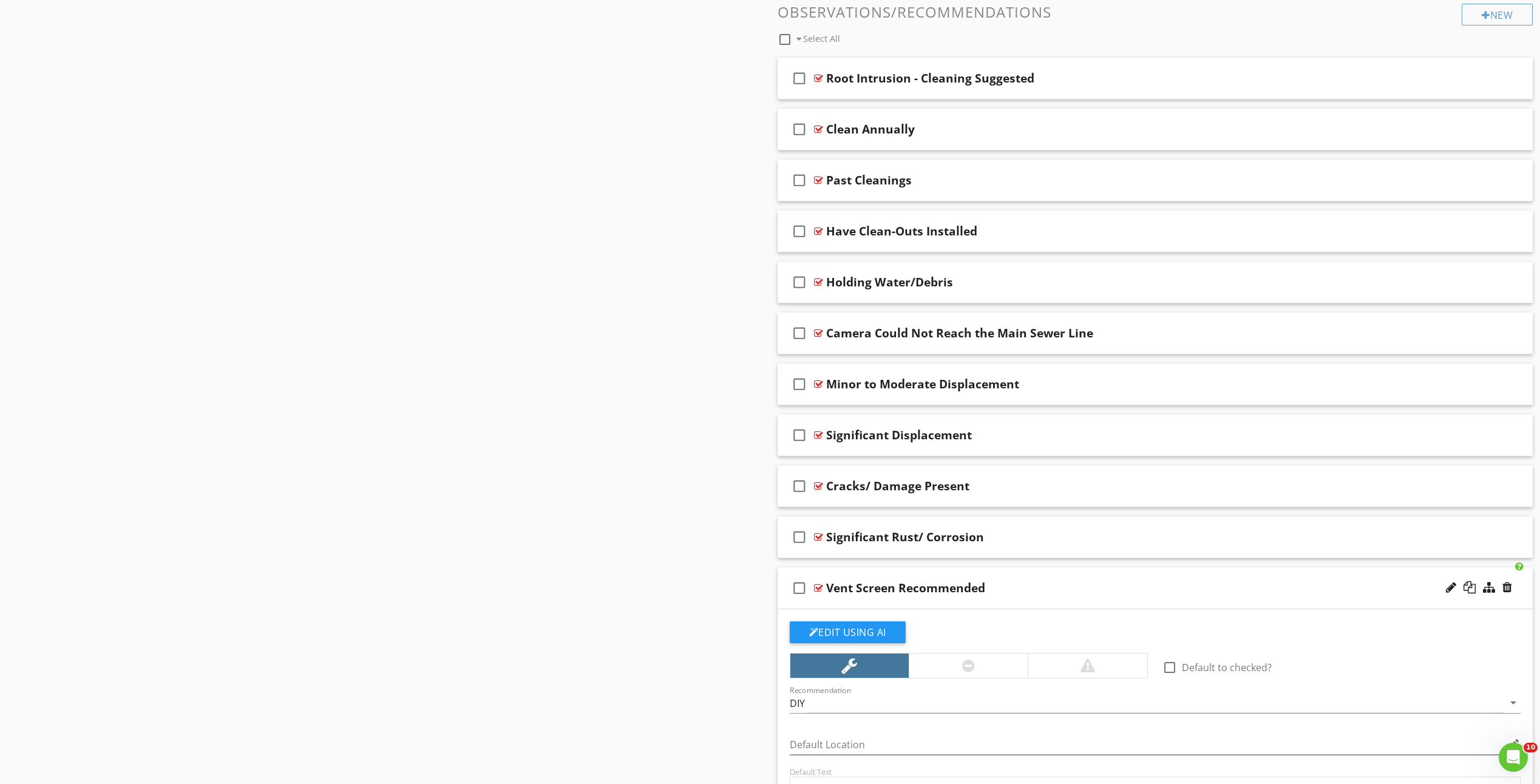
scroll to position [571, 0]
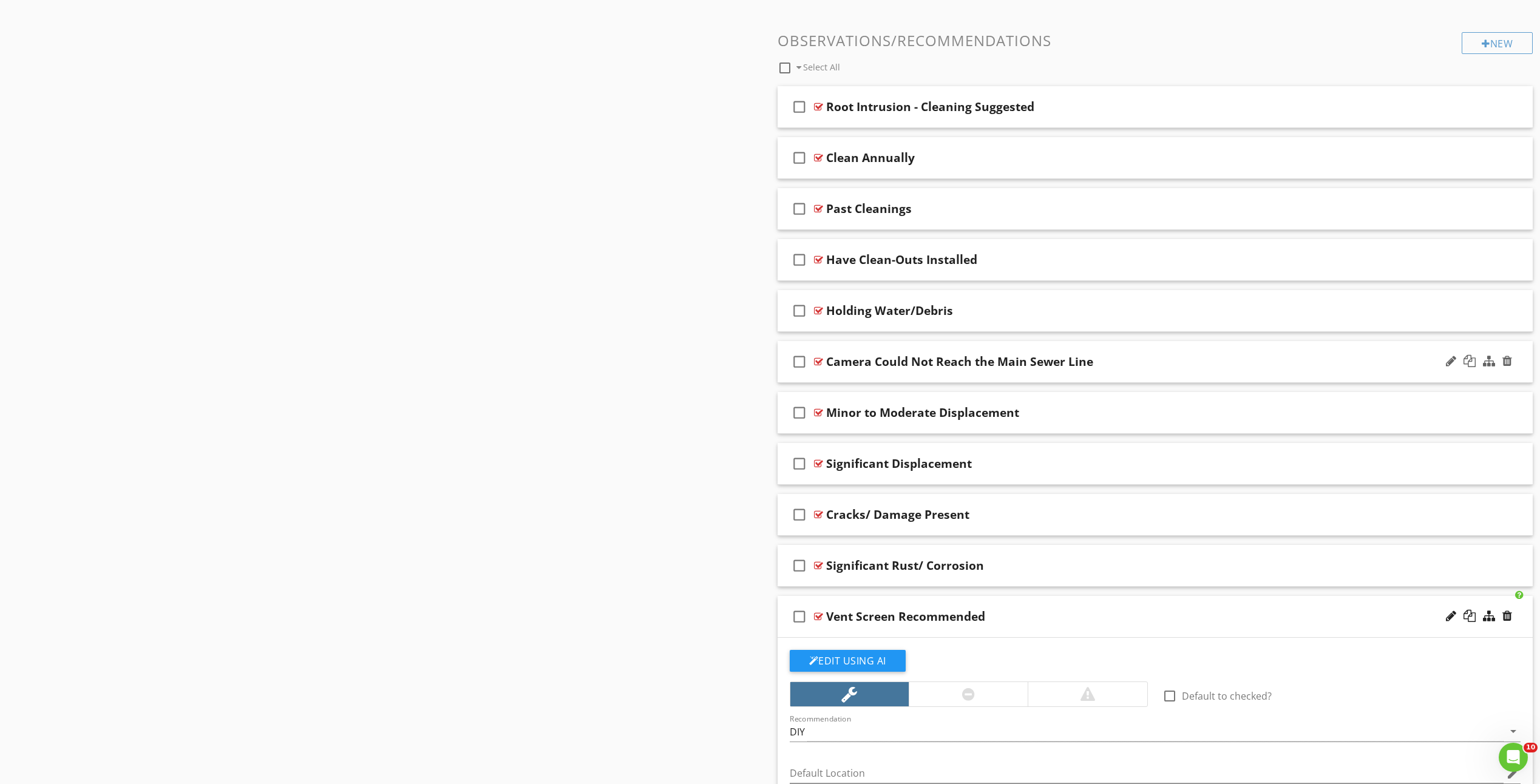
click at [820, 369] on div "check_box_outline_blank Camera Could Not Reach the Main Sewer Line" at bounding box center [1155, 361] width 756 height 42
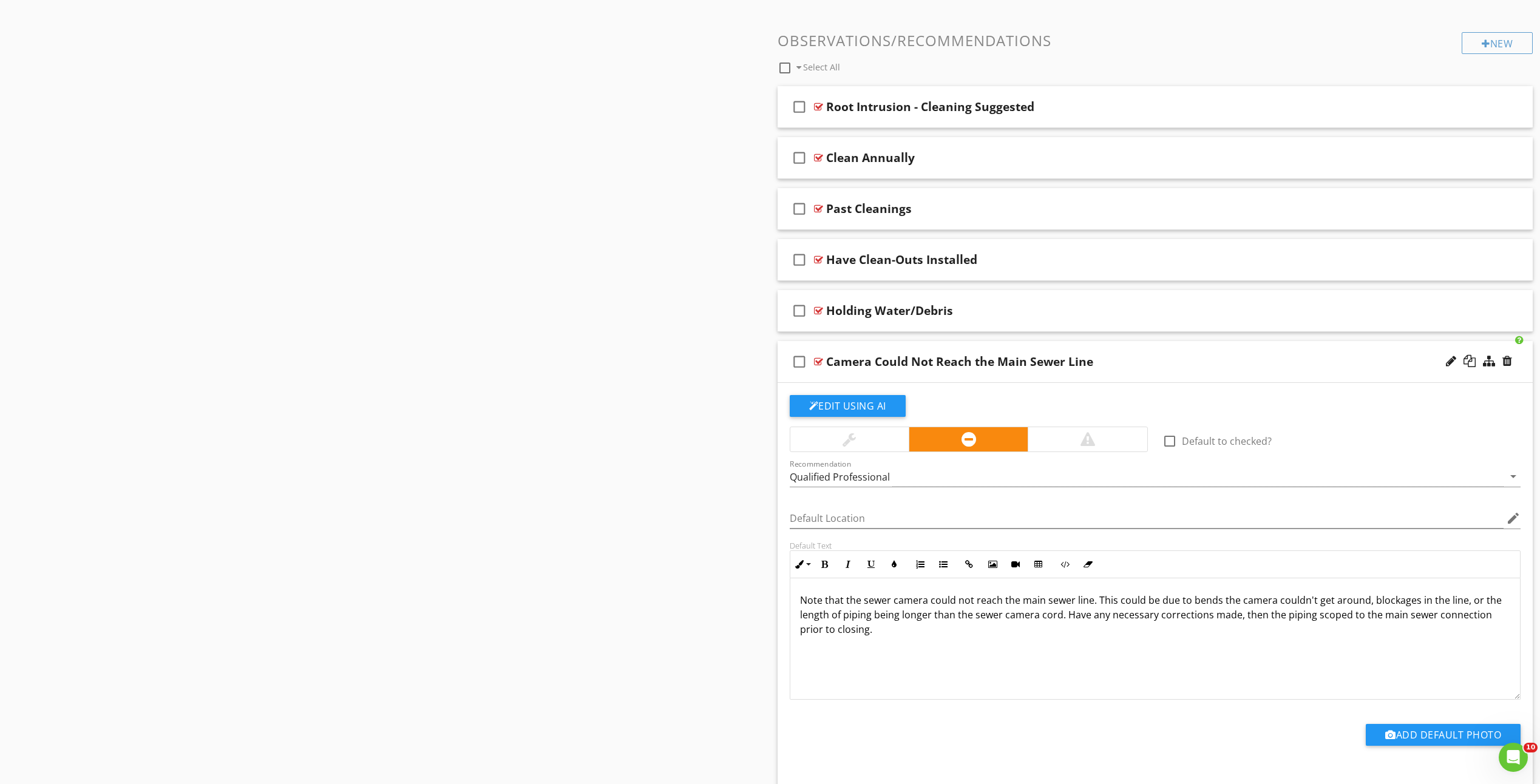
click at [1047, 442] on div at bounding box center [1087, 440] width 119 height 24
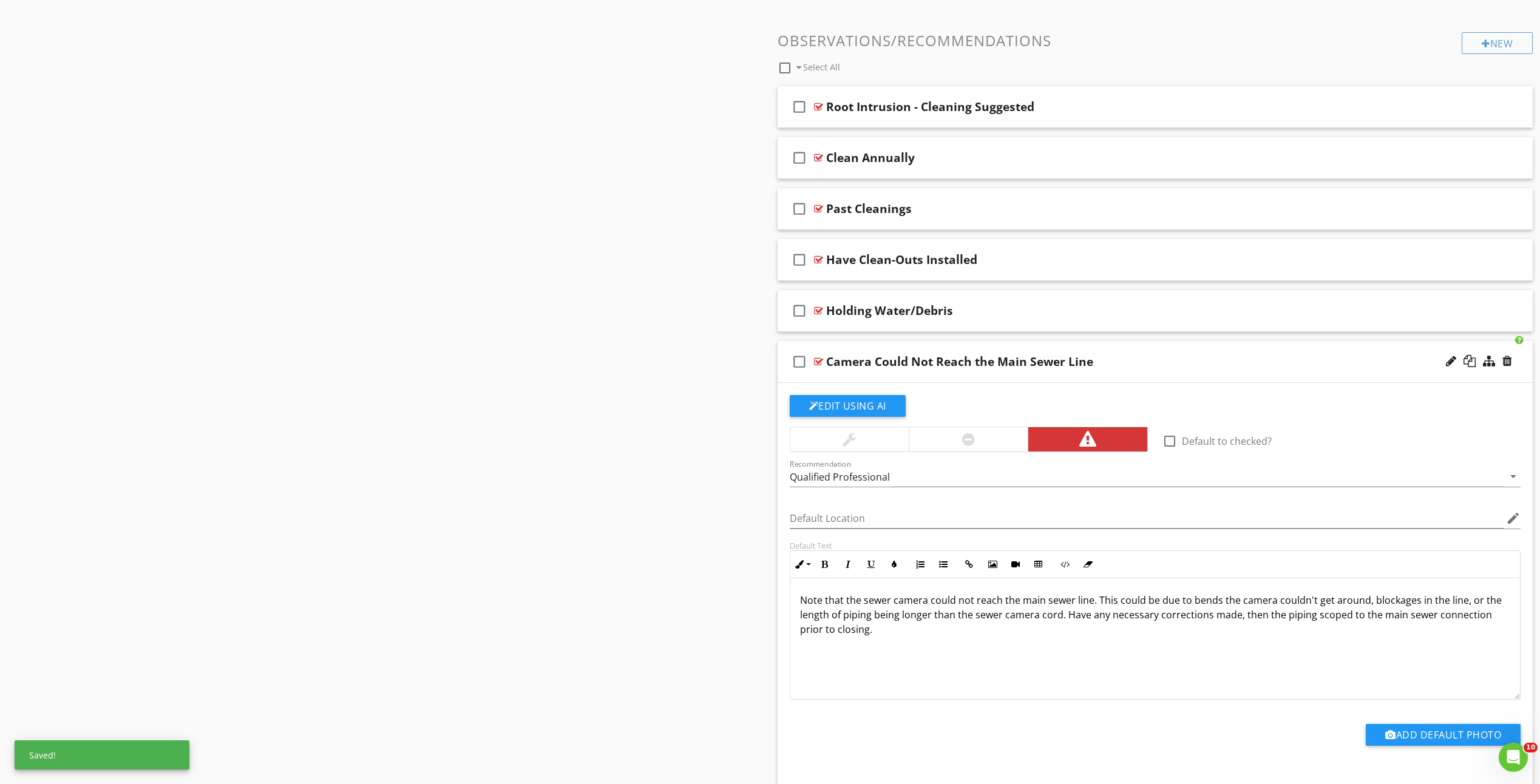
click at [823, 360] on div "check_box_outline_blank Camera Could Not Reach the Main Sewer Line" at bounding box center [1155, 361] width 756 height 42
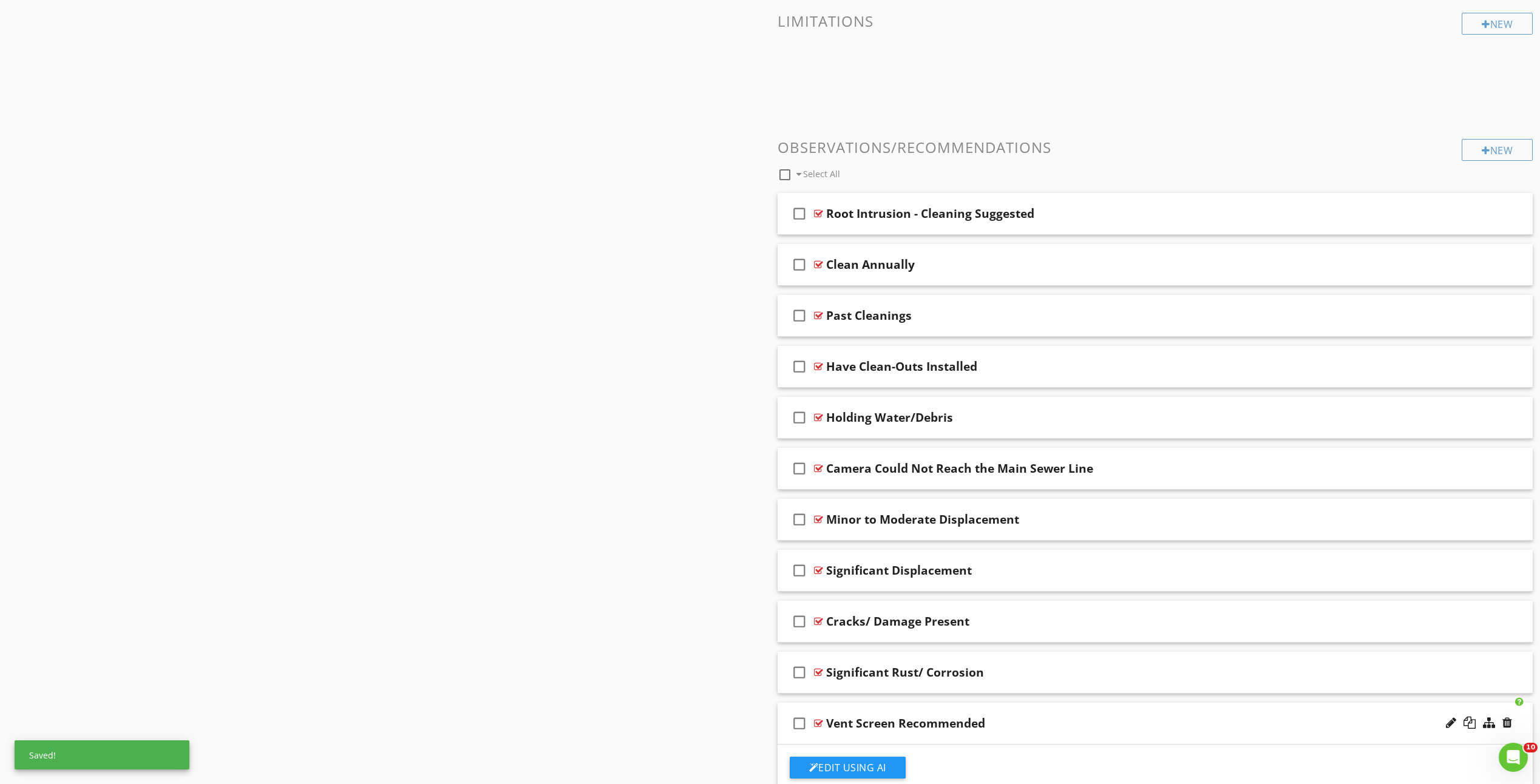
scroll to position [449, 0]
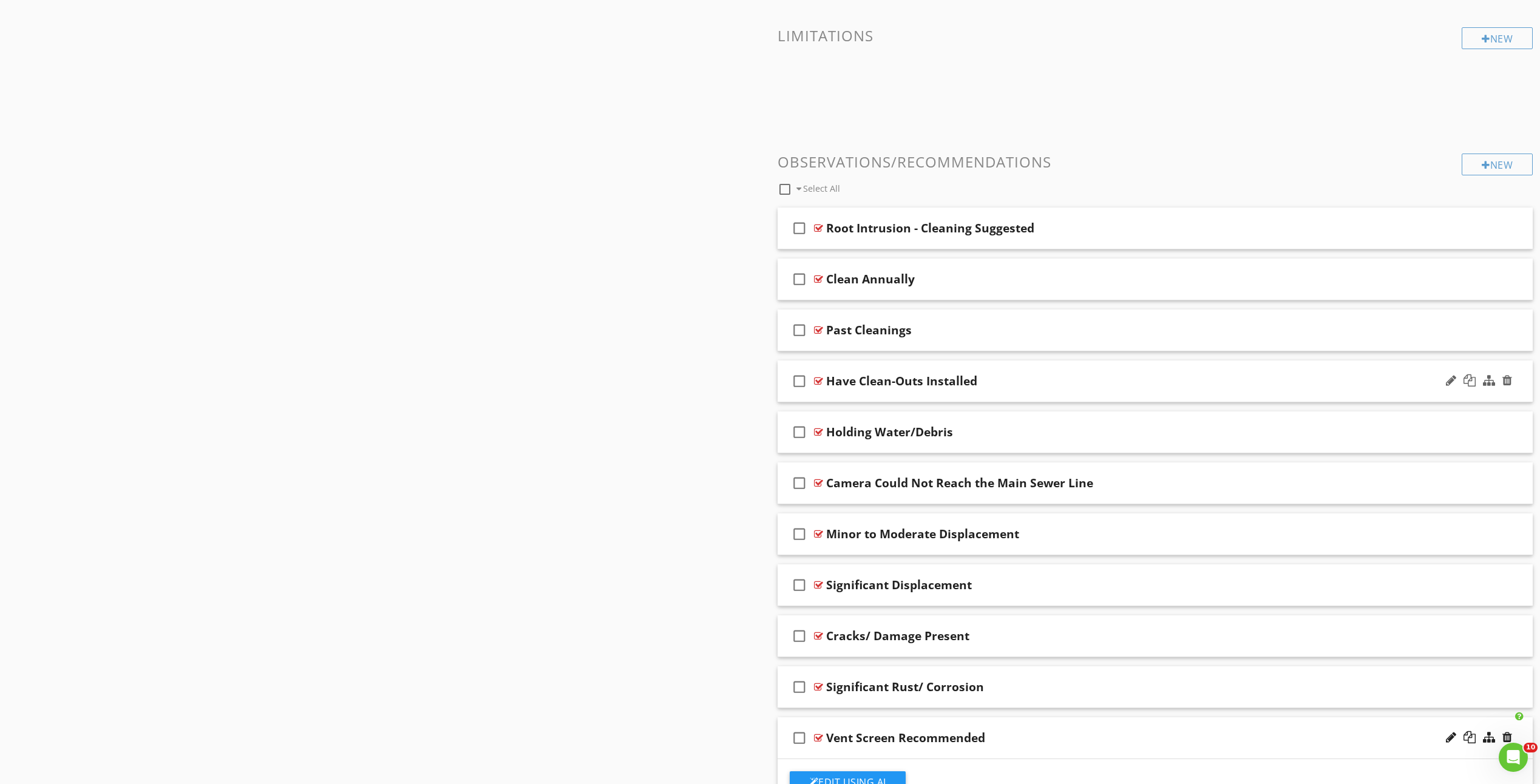
click at [822, 394] on div "check_box_outline_blank Have Clean-Outs Installed" at bounding box center [1155, 381] width 756 height 42
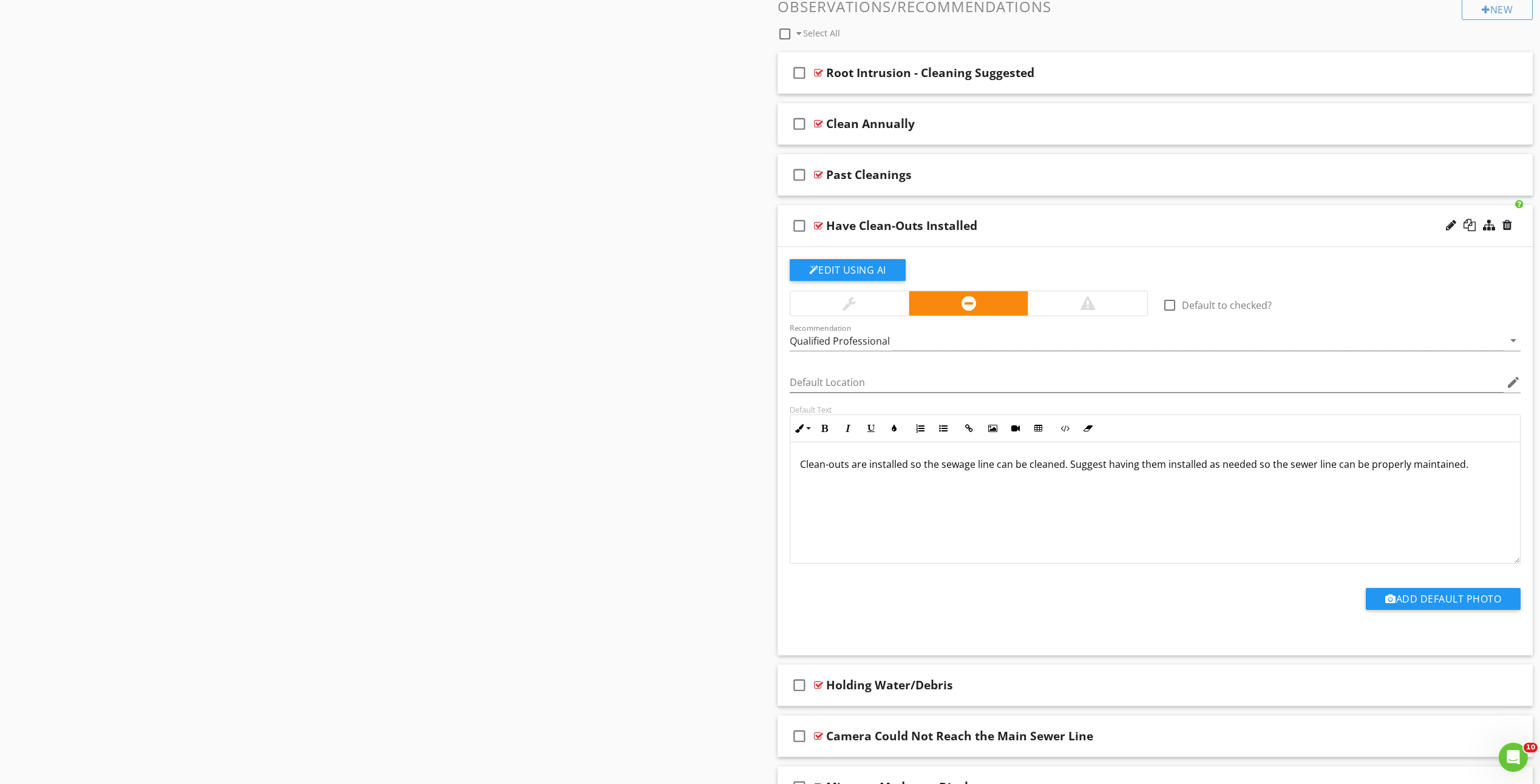
scroll to position [693, 0]
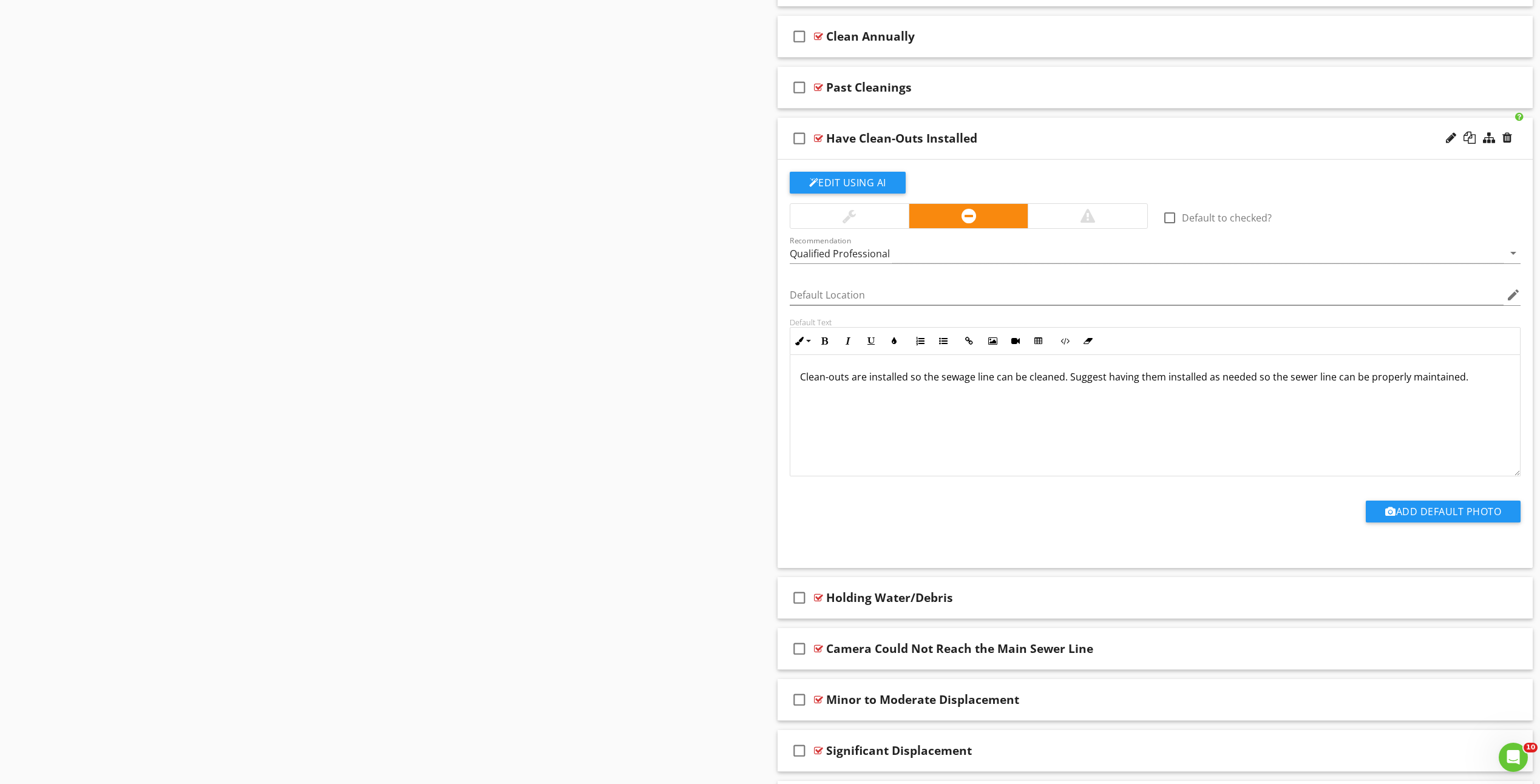
click at [995, 384] on div "Clean-outs are installed so the sewage line can be cleaned. Suggest having them…" at bounding box center [1155, 415] width 730 height 122
click at [866, 381] on p "Clean-outs are installed so the sewage line can be cleaned. Suggest having them…" at bounding box center [1155, 376] width 711 height 14
drag, startPoint x: 1109, startPoint y: 378, endPoint x: 1069, endPoint y: 381, distance: 40.1
click at [1069, 381] on p "Clean-outs are a component of the sewage system that are installed so the sewag…" at bounding box center [1155, 384] width 711 height 29
click at [1249, 380] on p "Clean-outs are a component of the sewage system that are there so the sewage li…" at bounding box center [1155, 384] width 711 height 29
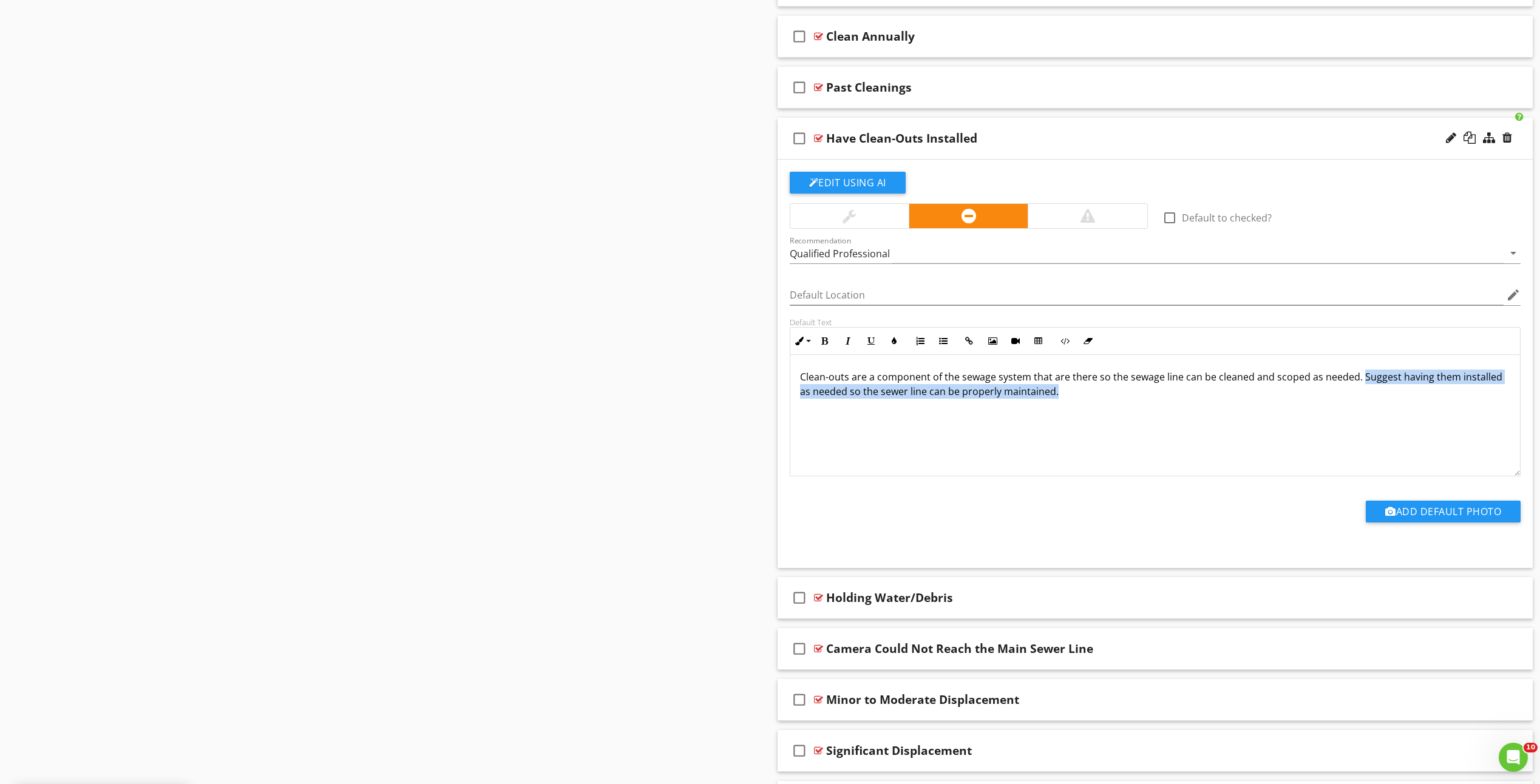
drag, startPoint x: 1237, startPoint y: 387, endPoint x: 1360, endPoint y: 373, distance: 123.8
click at [1360, 373] on p "Clean-outs are a component of the sewage system that are there so the sewage li…" at bounding box center [1155, 384] width 711 height 29
click at [1167, 406] on div "Clean-outs are a component of the sewage system that are there so the sewage li…" at bounding box center [1155, 415] width 730 height 122
drag, startPoint x: 1152, startPoint y: 397, endPoint x: 1355, endPoint y: 380, distance: 203.7
click at [1355, 380] on p "Clean-outs are a component of the sewage system that are there so the sewage li…" at bounding box center [1155, 384] width 711 height 29
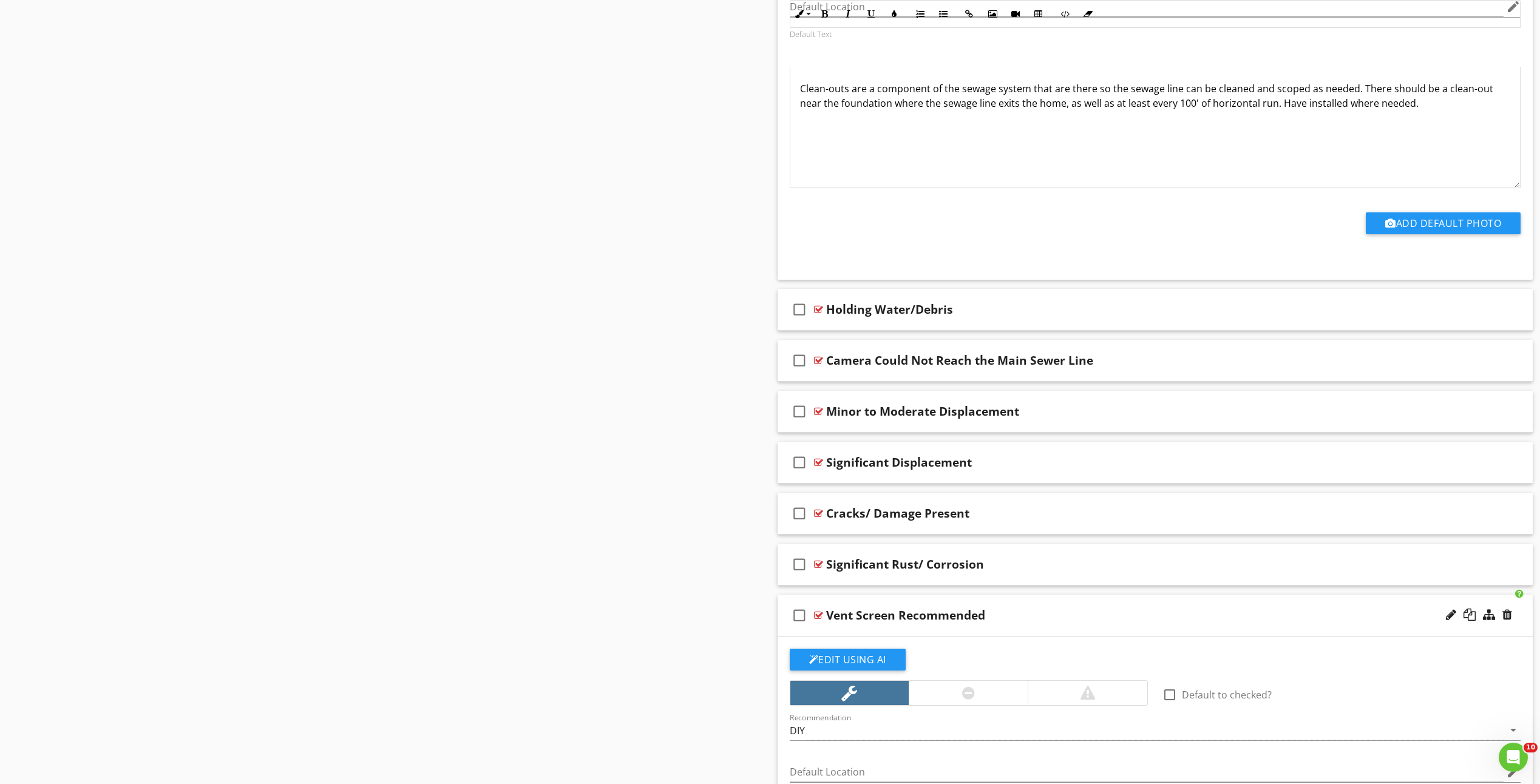
scroll to position [980, 0]
click at [820, 363] on div at bounding box center [818, 361] width 9 height 10
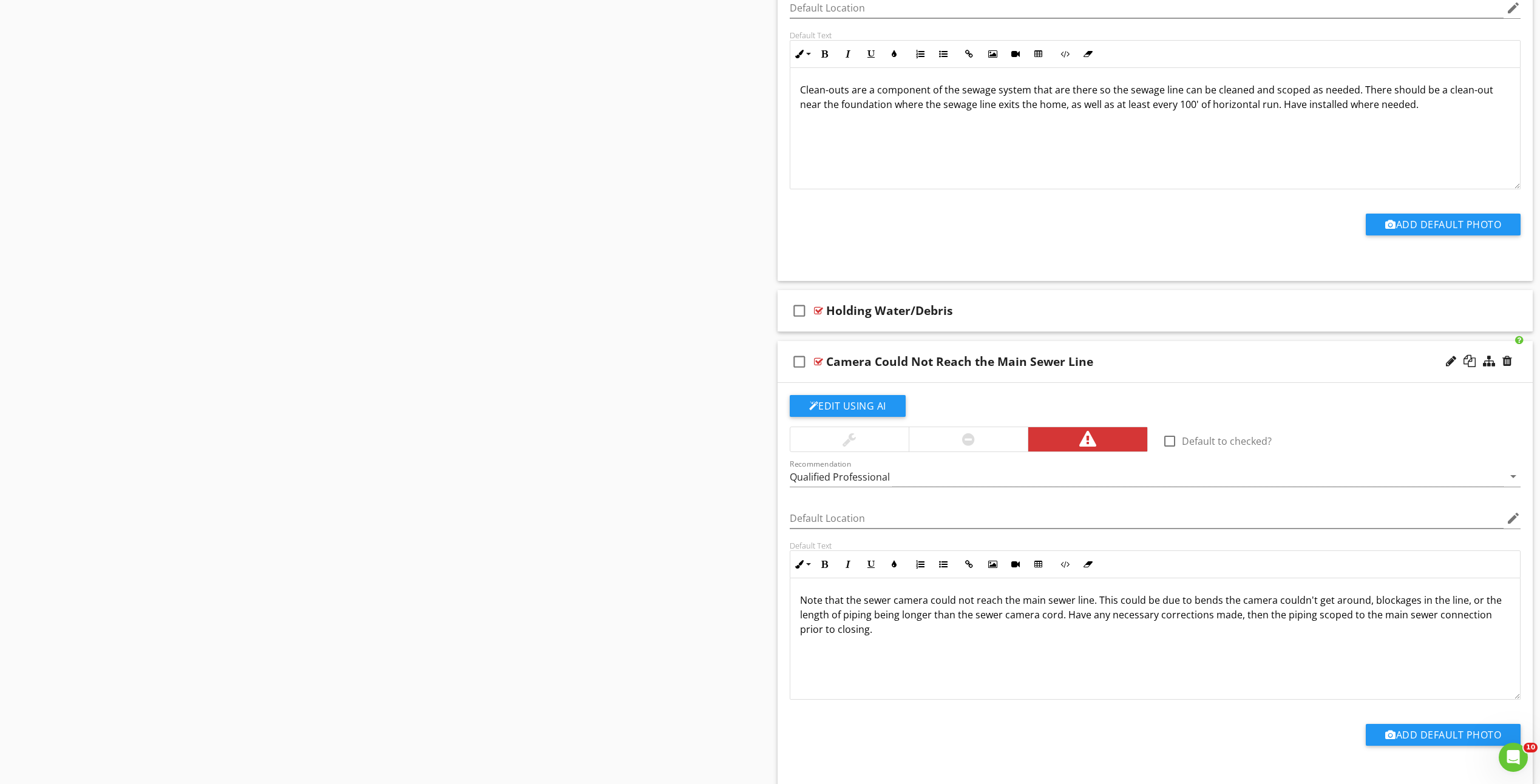
click at [821, 365] on div at bounding box center [818, 361] width 9 height 10
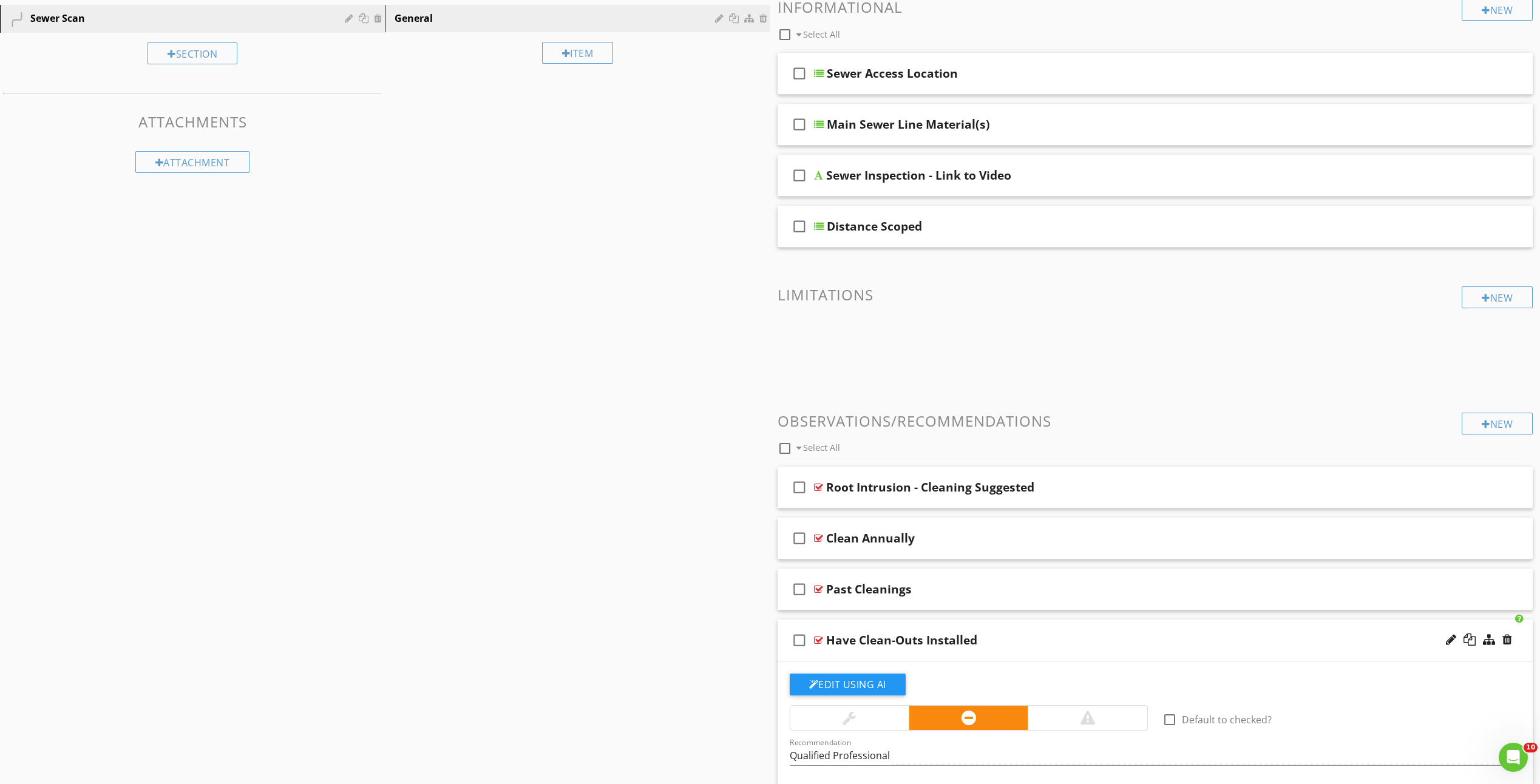
scroll to position [0, 0]
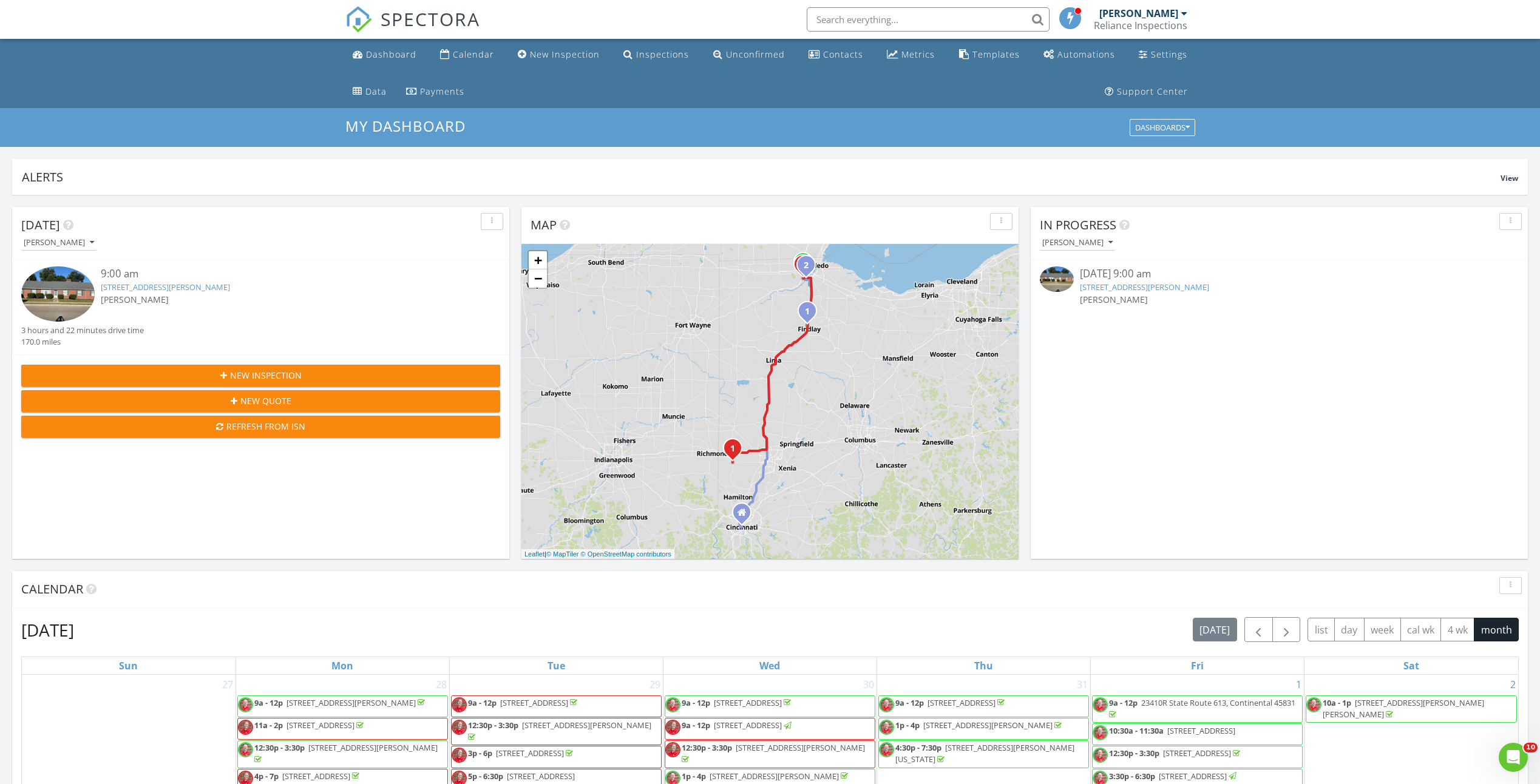
click at [89, 295] on img at bounding box center [57, 294] width 73 height 55
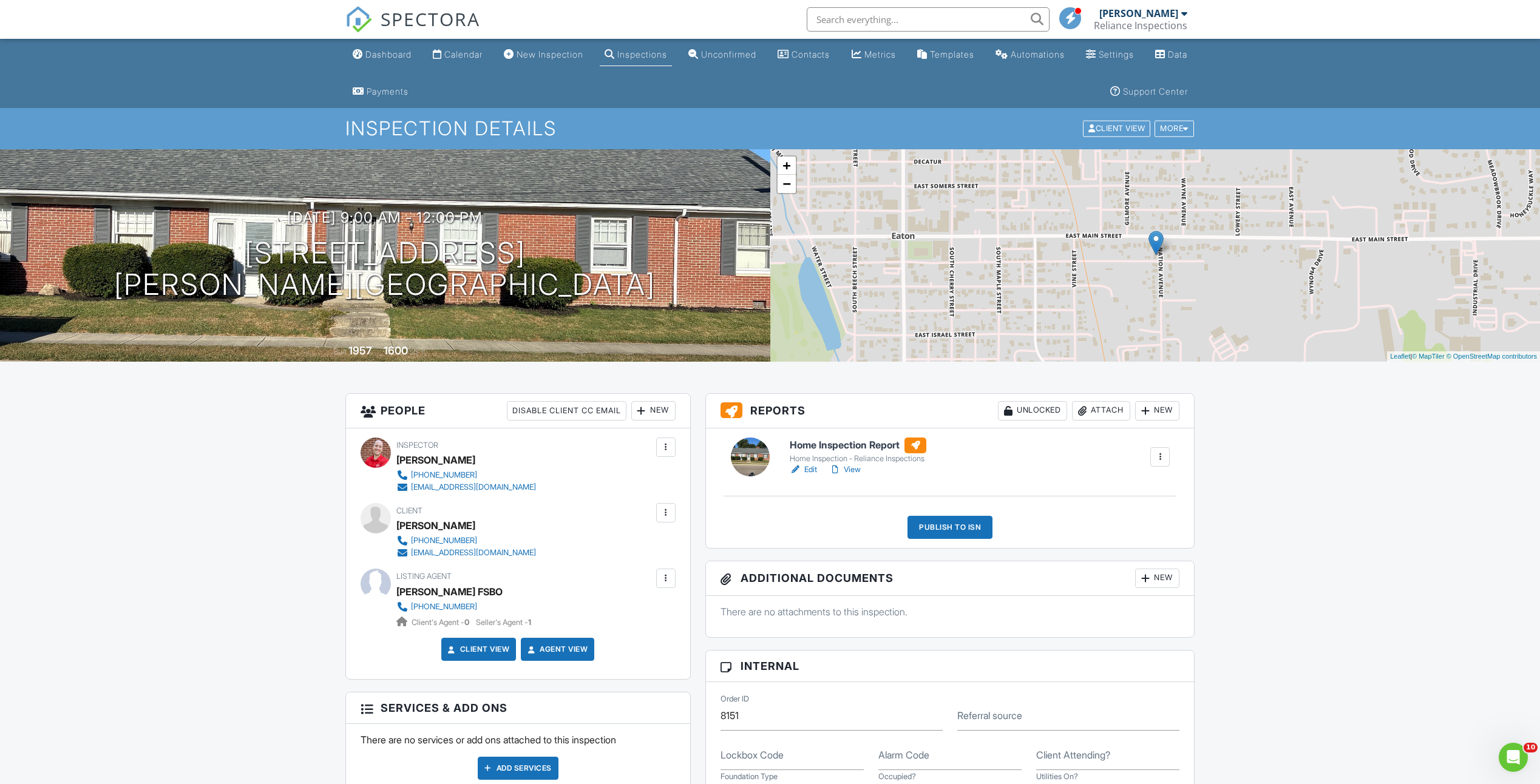
click at [857, 471] on link "View" at bounding box center [845, 470] width 32 height 12
